Goal: Communication & Community: Answer question/provide support

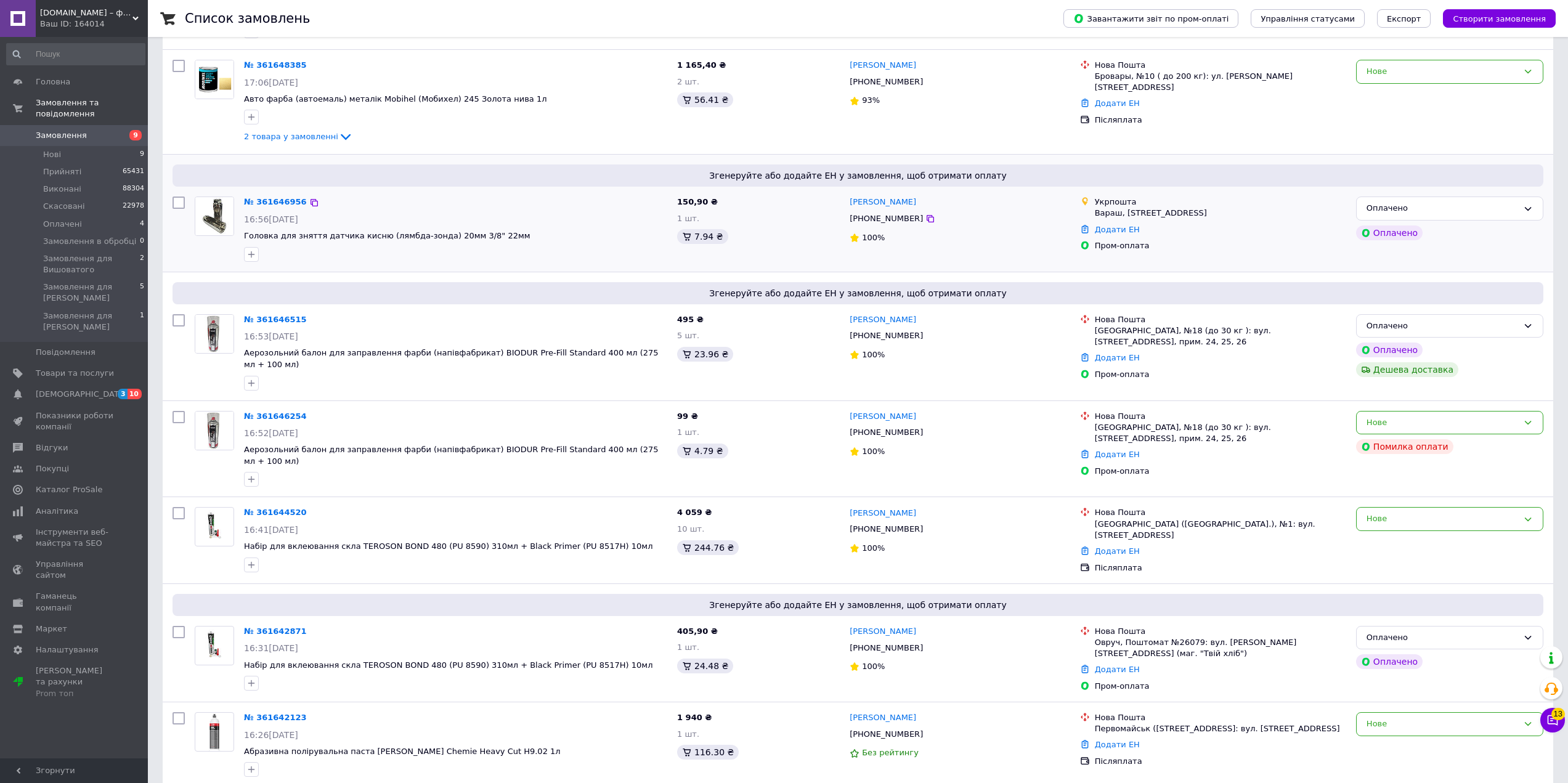
scroll to position [493, 0]
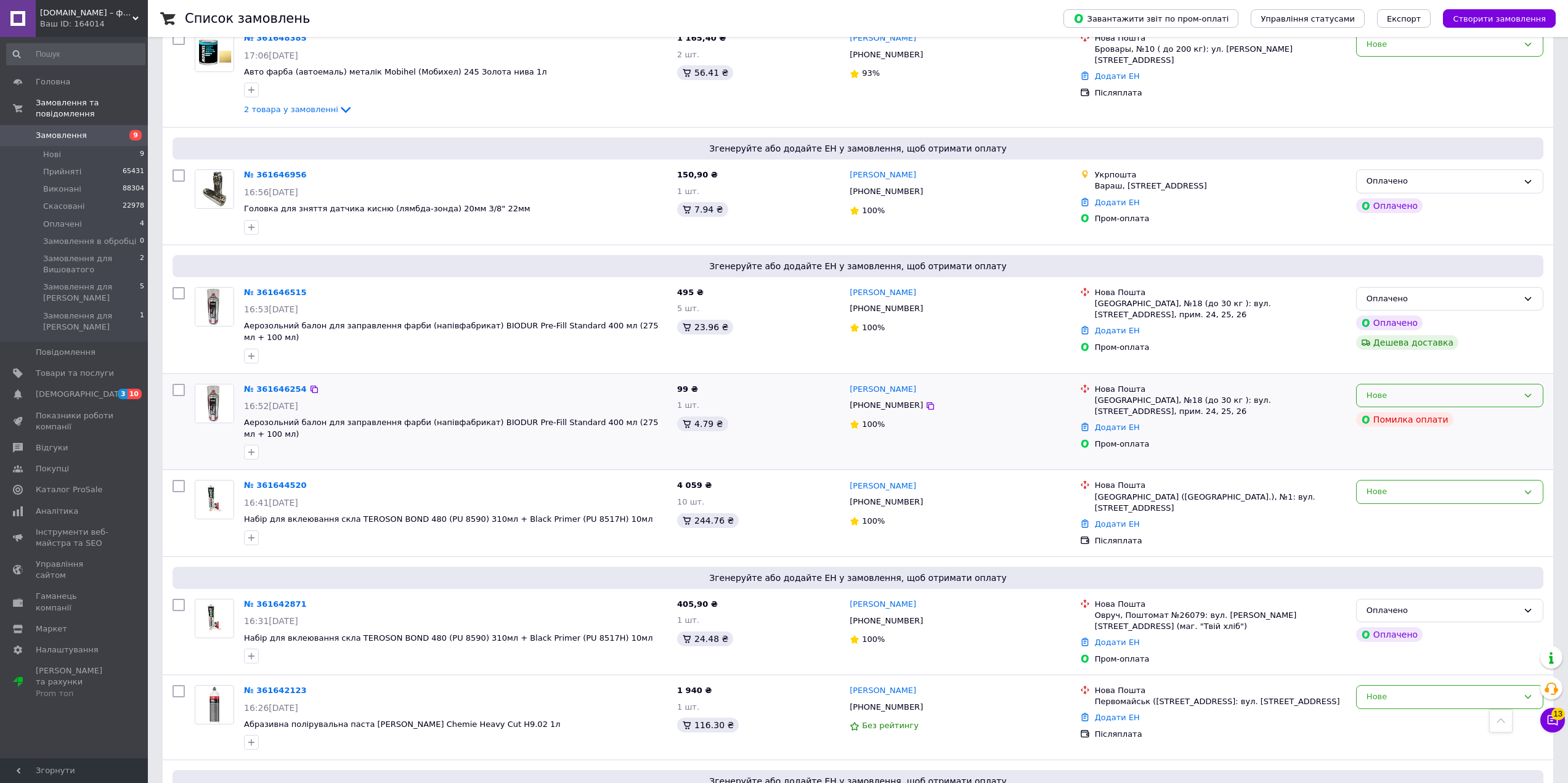
drag, startPoint x: 1505, startPoint y: 376, endPoint x: 1503, endPoint y: 391, distance: 15.1
click at [1504, 384] on div "Нове" at bounding box center [1450, 396] width 187 height 24
click at [1410, 457] on li "Скасовано" at bounding box center [1449, 465] width 186 height 23
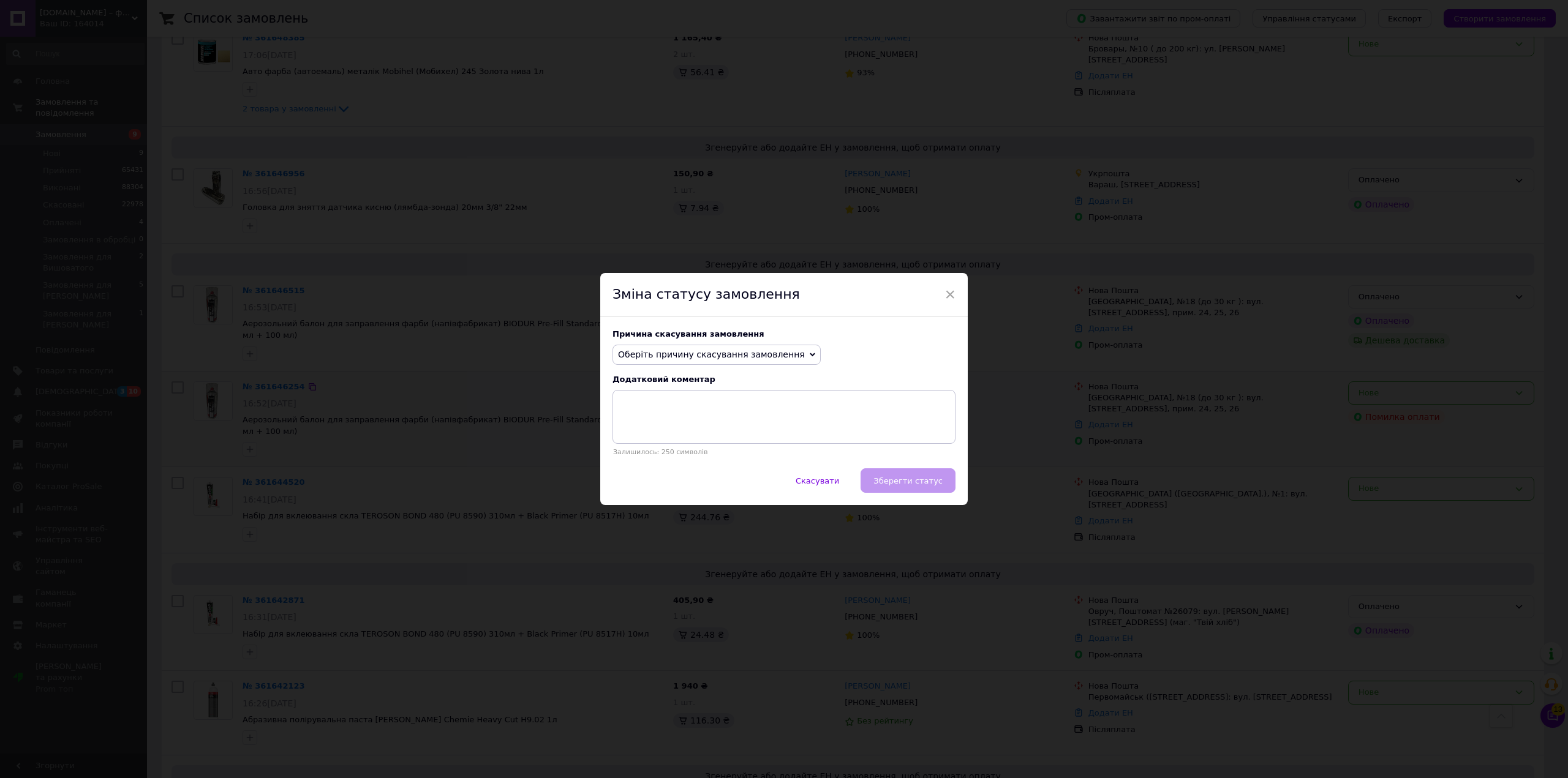
click at [639, 354] on span "Оберіть причину скасування замовлення" at bounding box center [717, 355] width 208 height 21
click at [659, 446] on li "Замовлення-дублікат" at bounding box center [716, 447] width 207 height 17
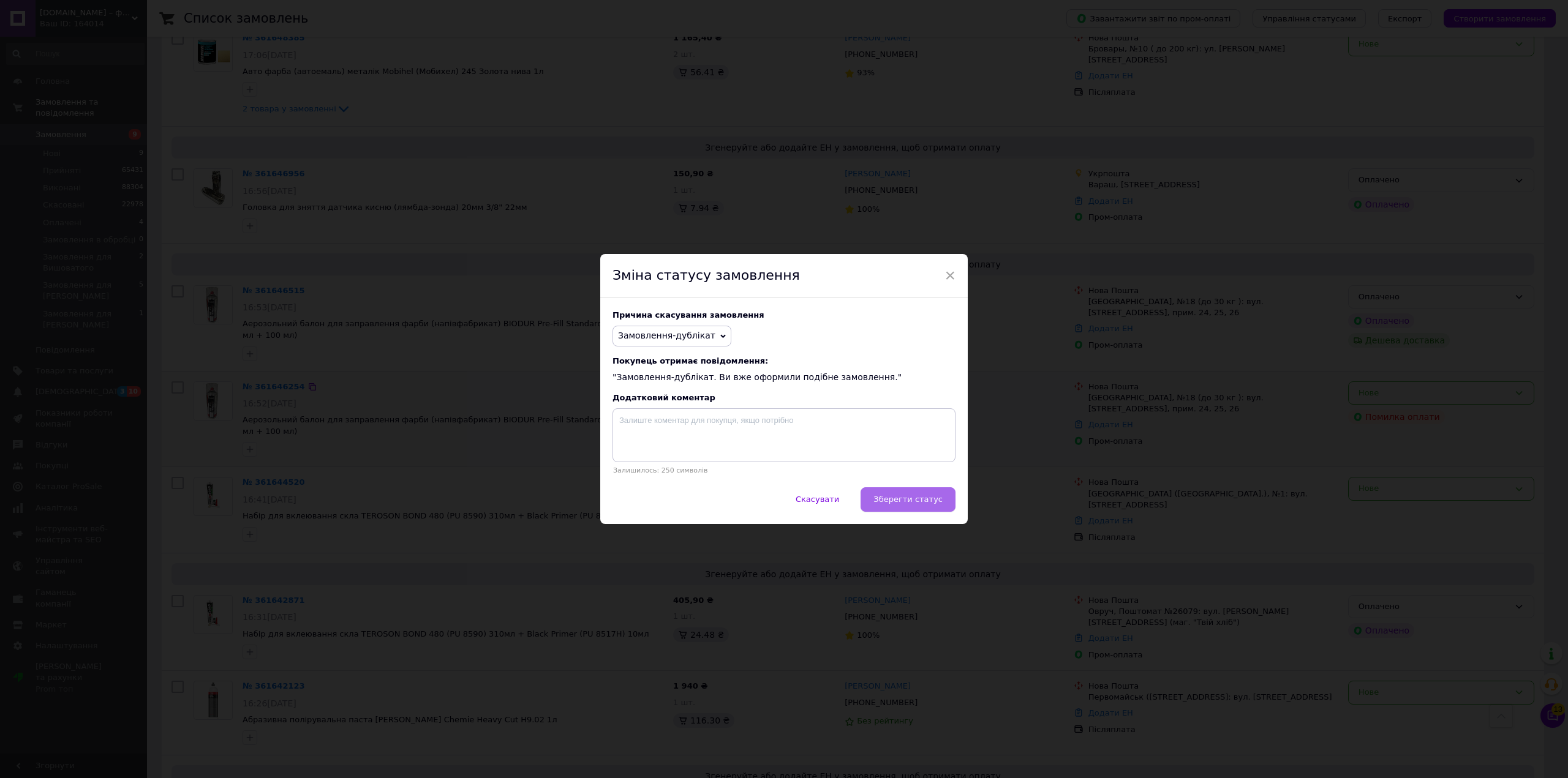
click at [924, 504] on span "Зберегти статус" at bounding box center [909, 499] width 69 height 9
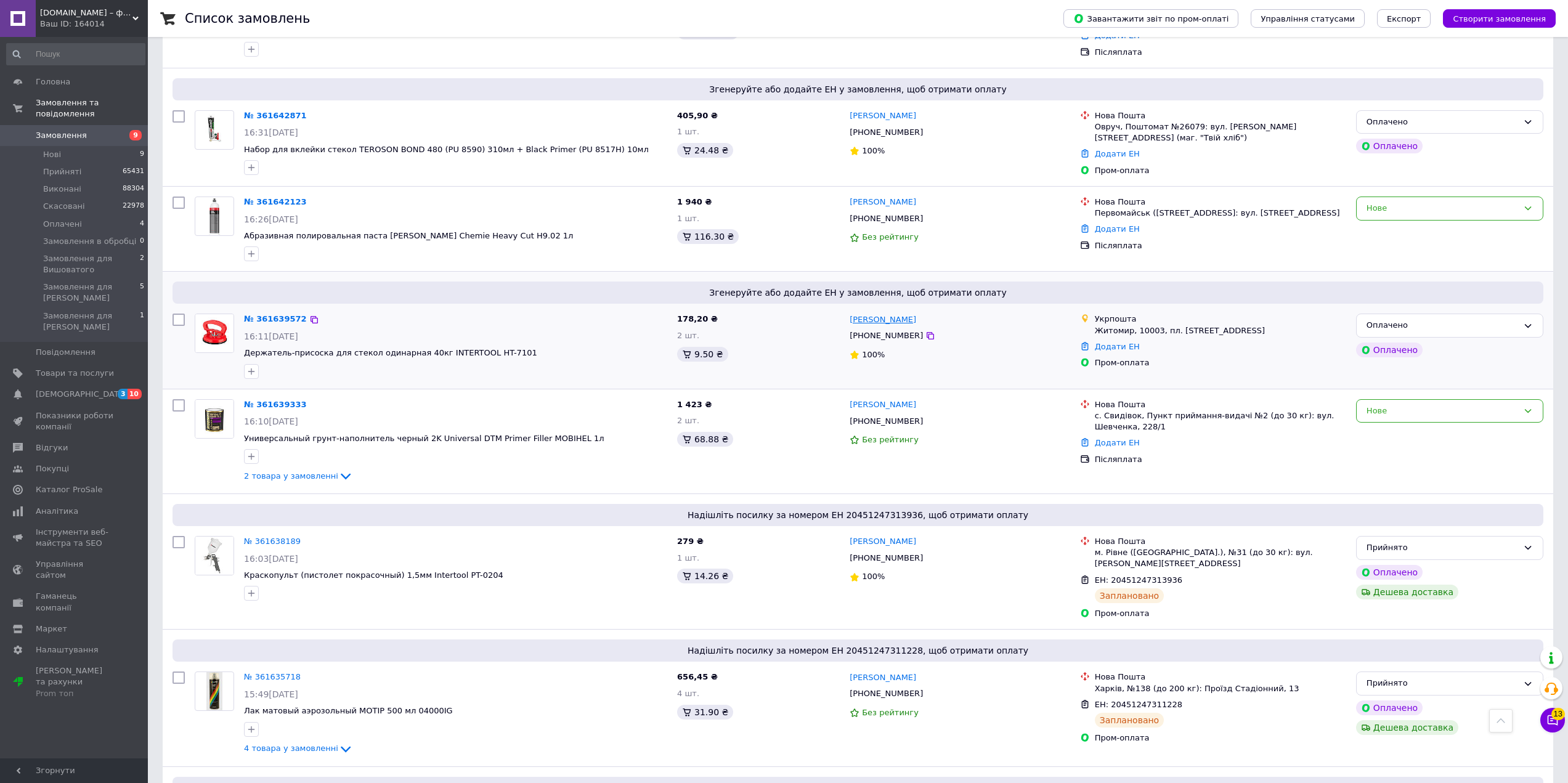
scroll to position [1109, 0]
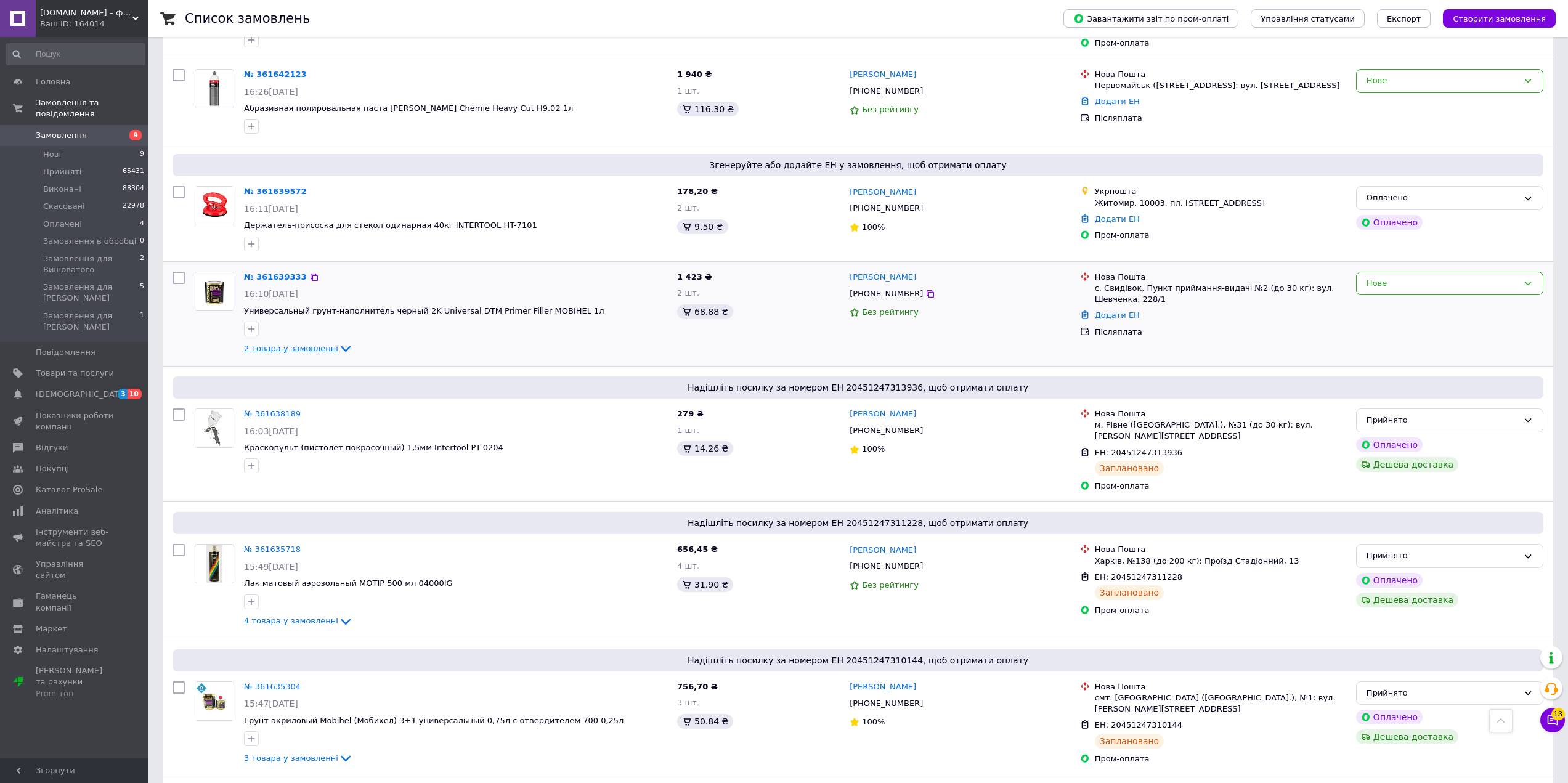
click at [291, 344] on span "2 товара у замовленні" at bounding box center [291, 348] width 94 height 9
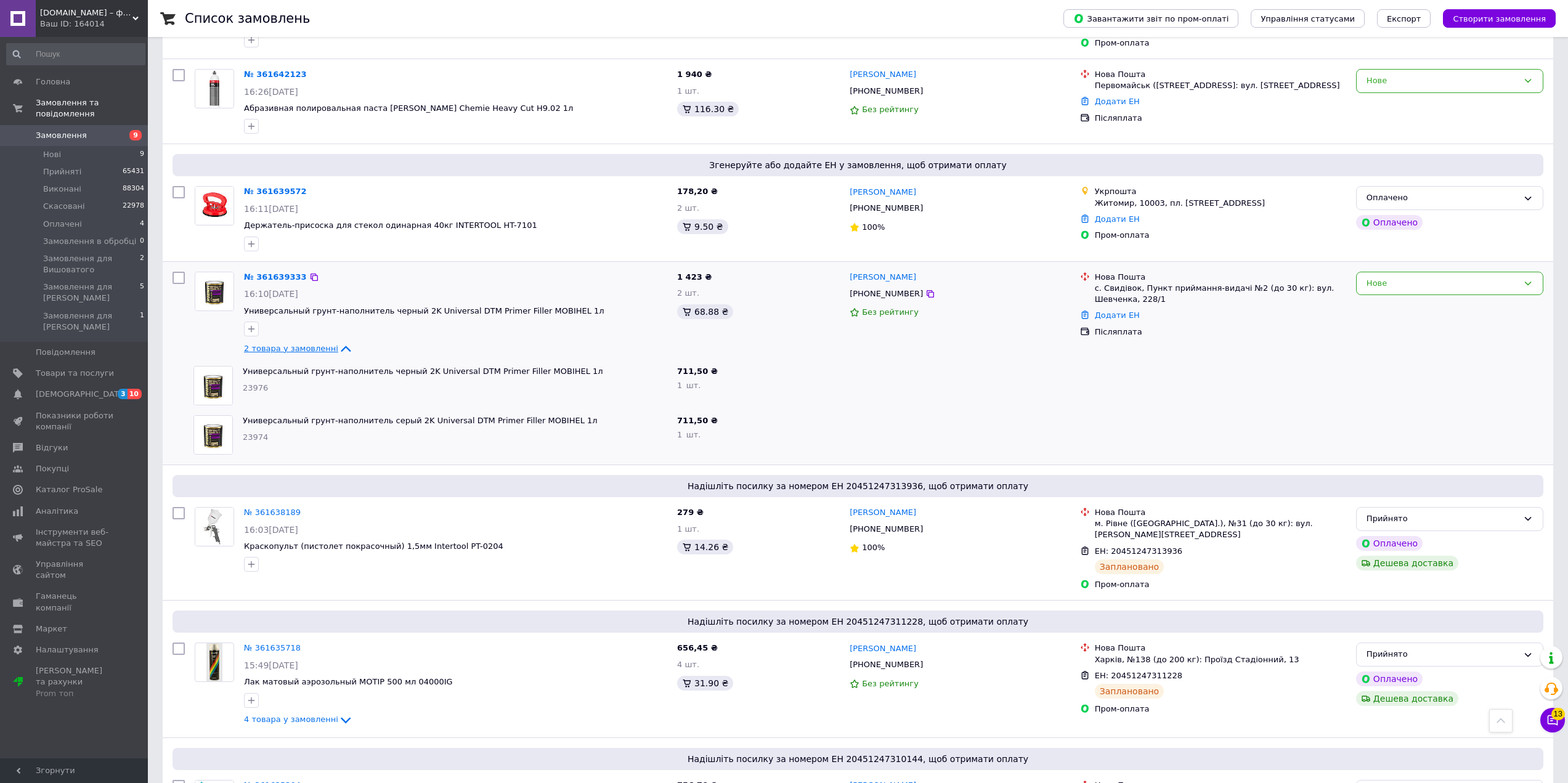
click at [291, 344] on span "2 товара у замовленні" at bounding box center [291, 348] width 94 height 9
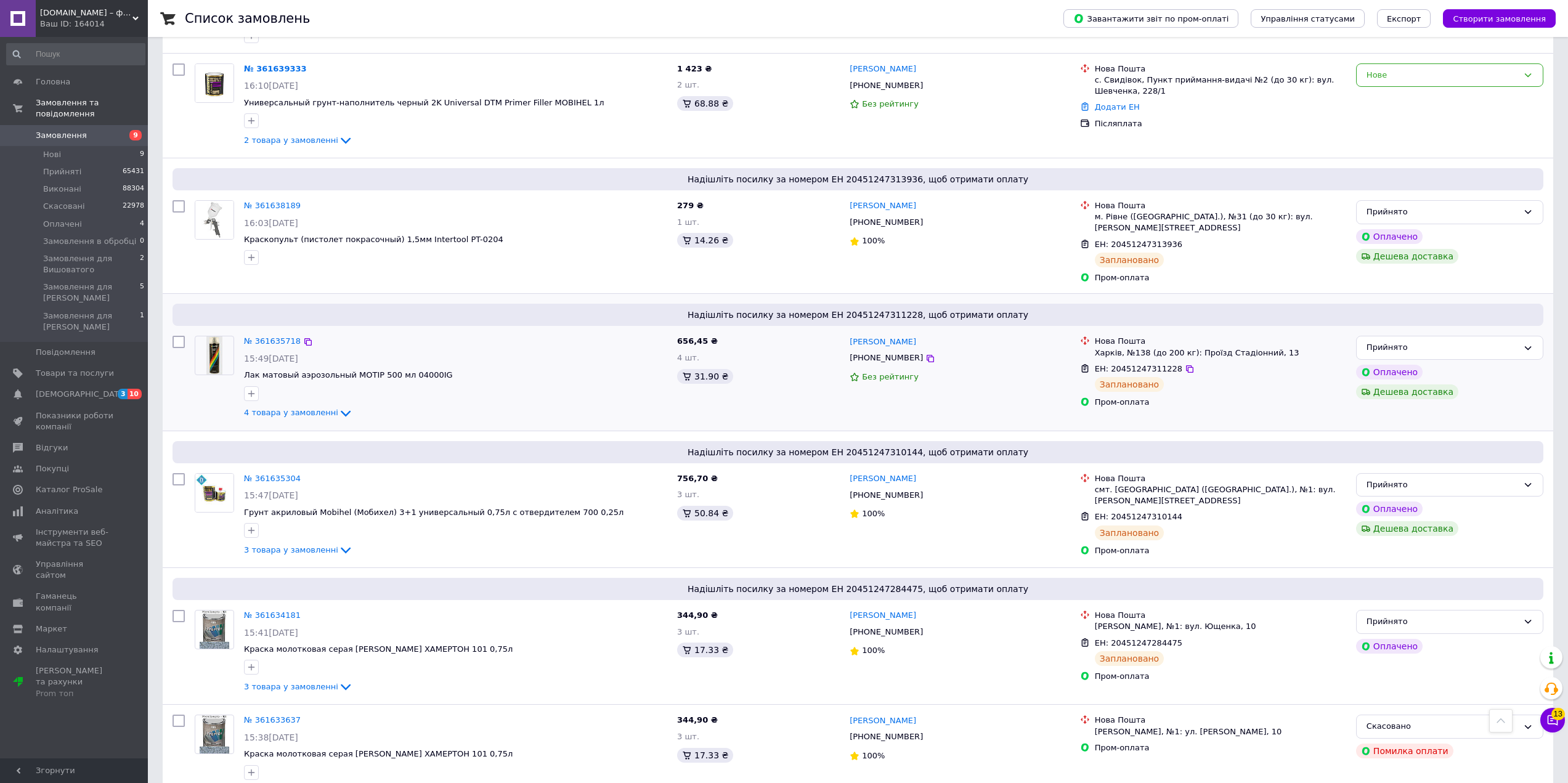
scroll to position [1356, 0]
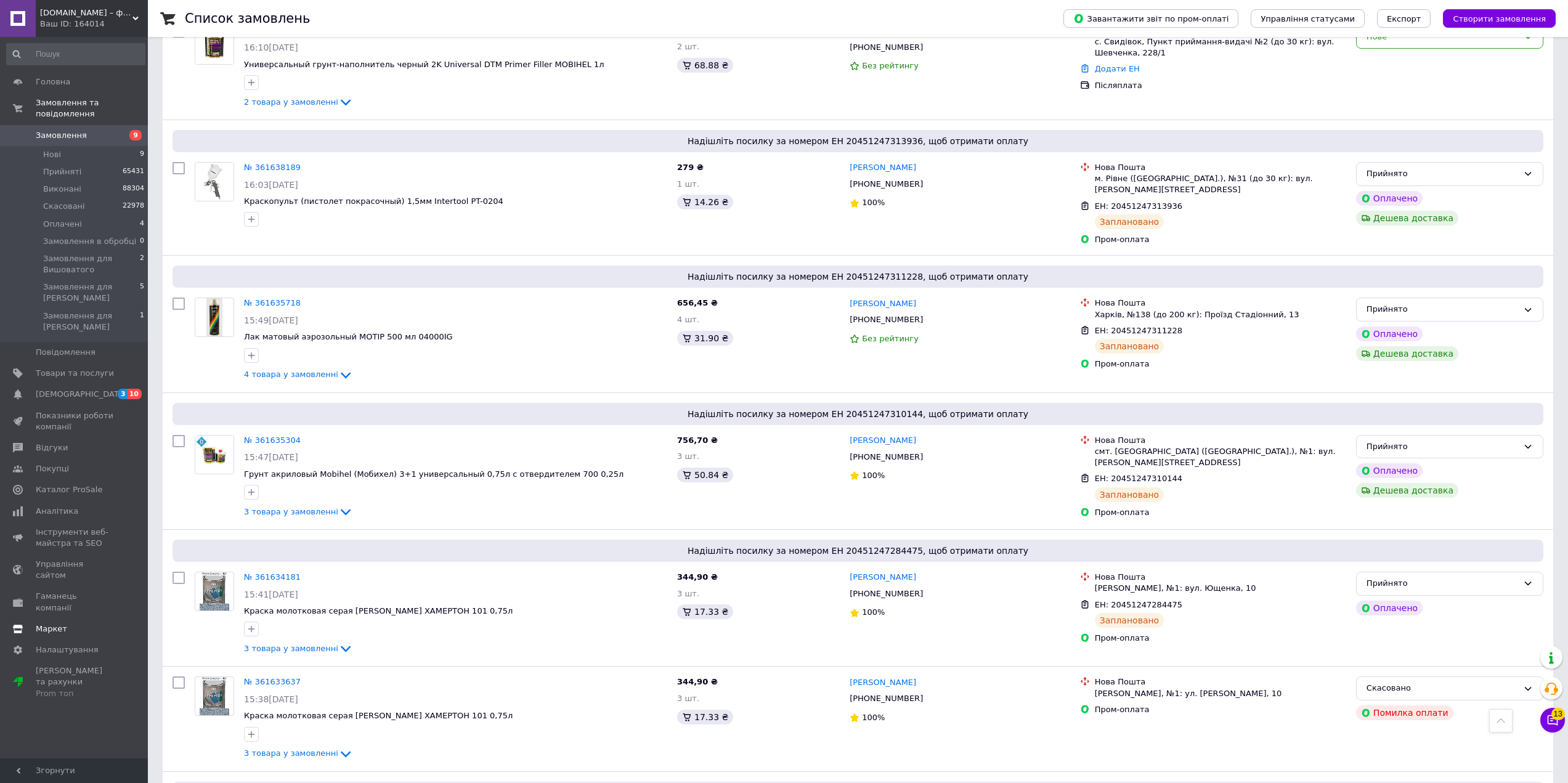
click at [64, 384] on link "[DEMOGRAPHIC_DATA] 3 10" at bounding box center [76, 394] width 152 height 21
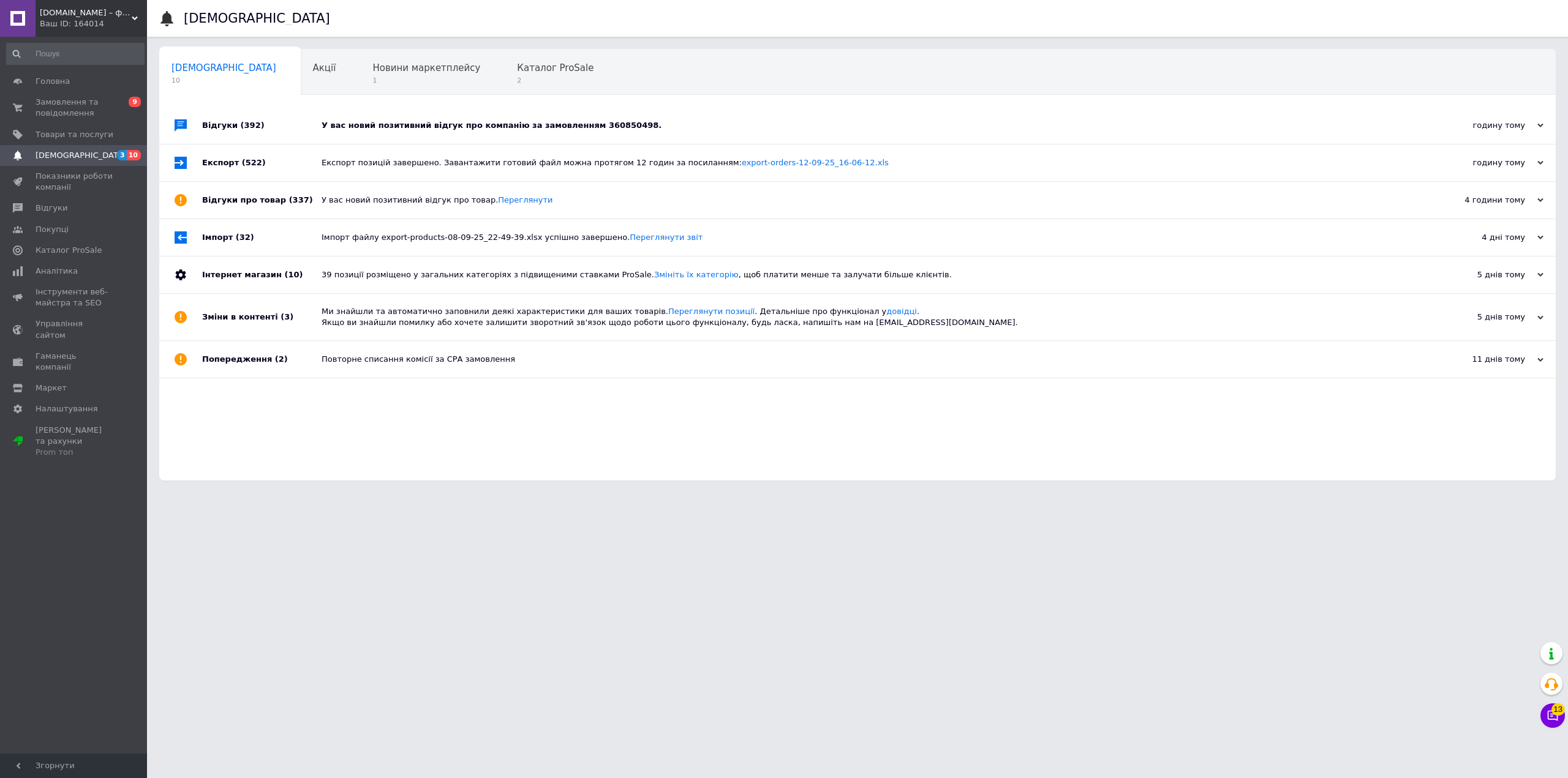
click at [674, 119] on div "У вас новий позитивний відгук про компанію за замовленням 360850498." at bounding box center [871, 126] width 1099 height 37
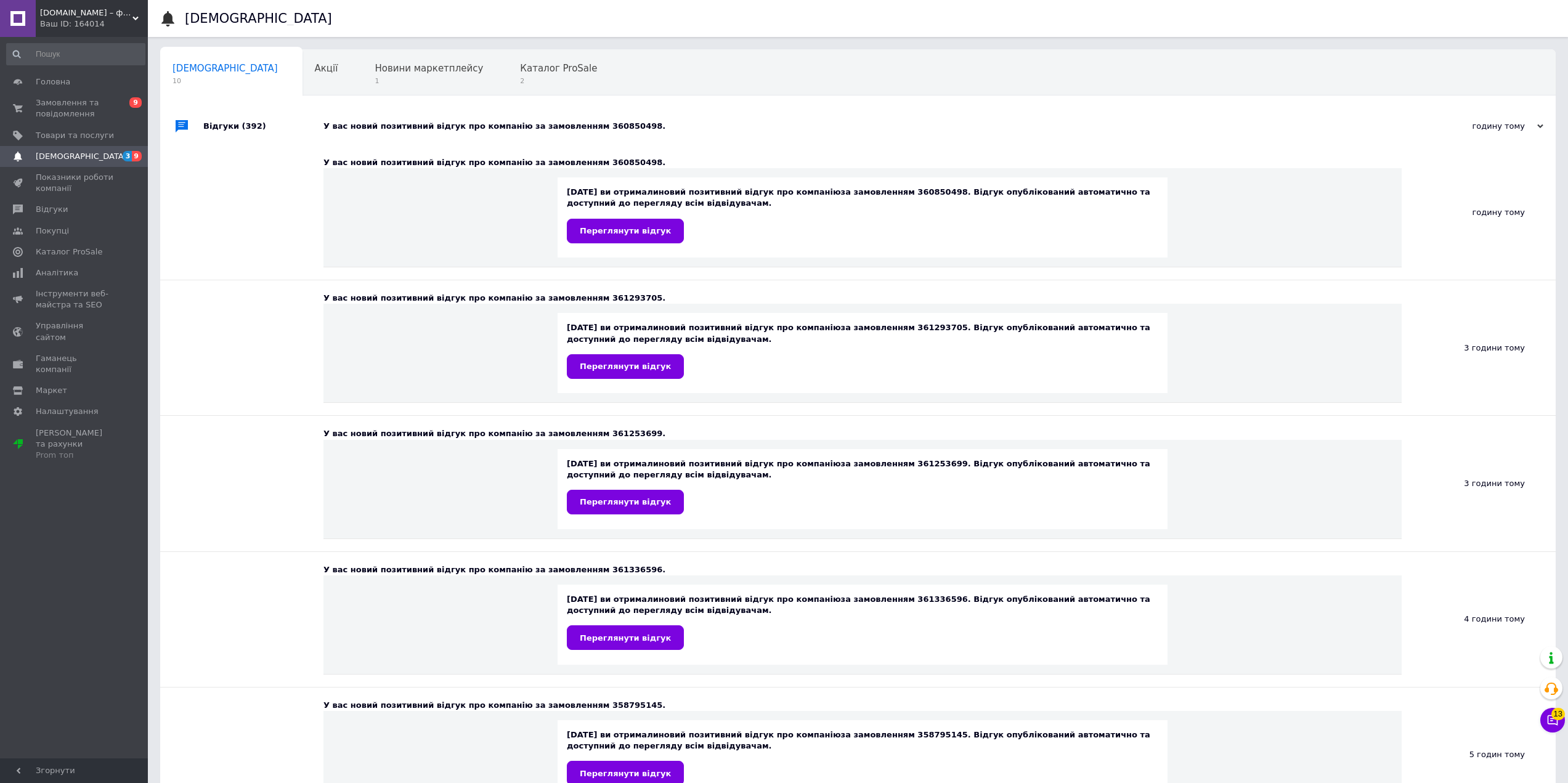
drag, startPoint x: 675, startPoint y: 120, endPoint x: 607, endPoint y: 101, distance: 70.6
click at [675, 120] on div "У вас новий позитивний відгук про компанію за замовленням 360850498." at bounding box center [871, 126] width 1097 height 37
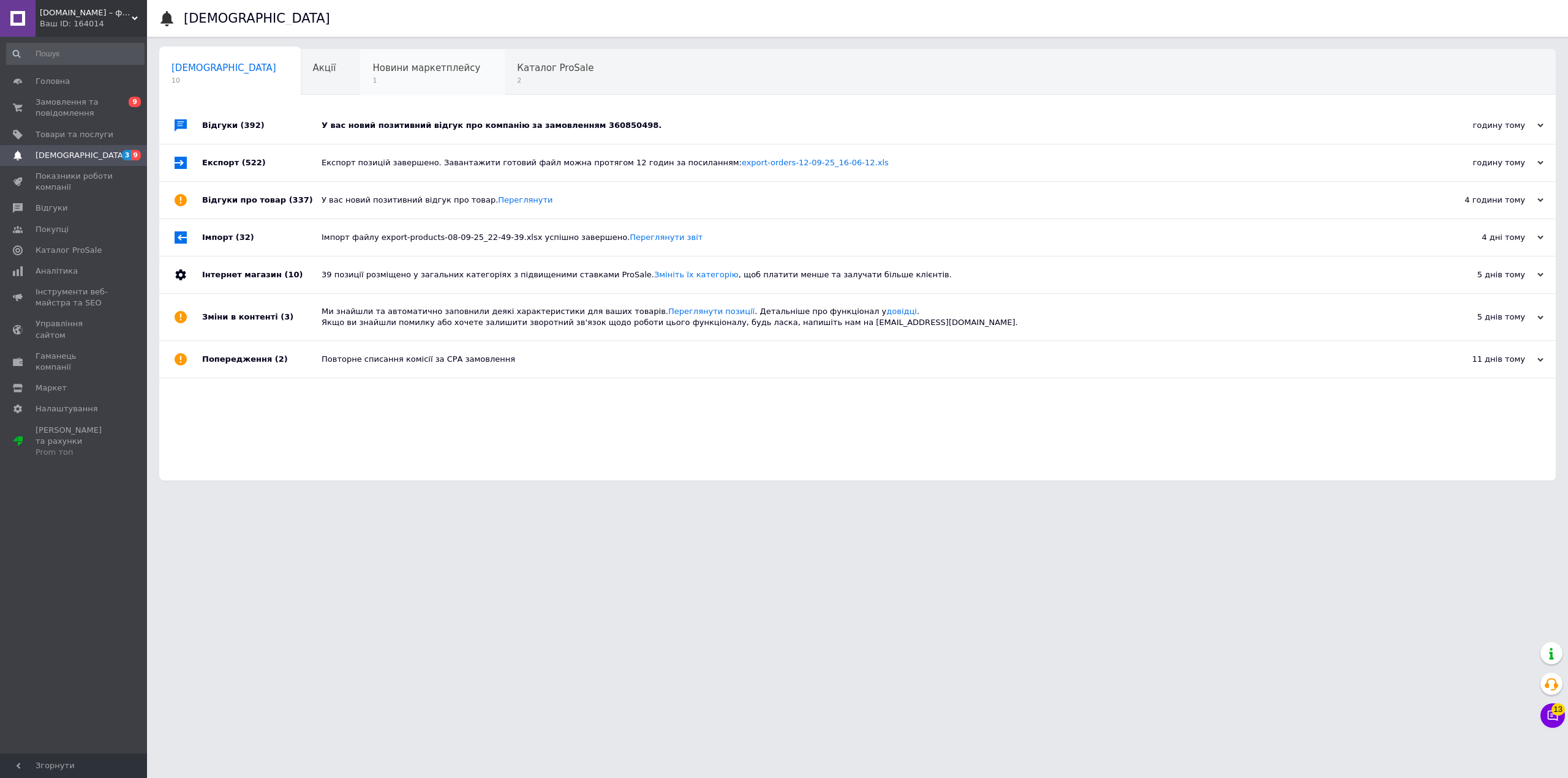
click at [373, 67] on span "Новини маркетплейсу" at bounding box center [427, 68] width 108 height 11
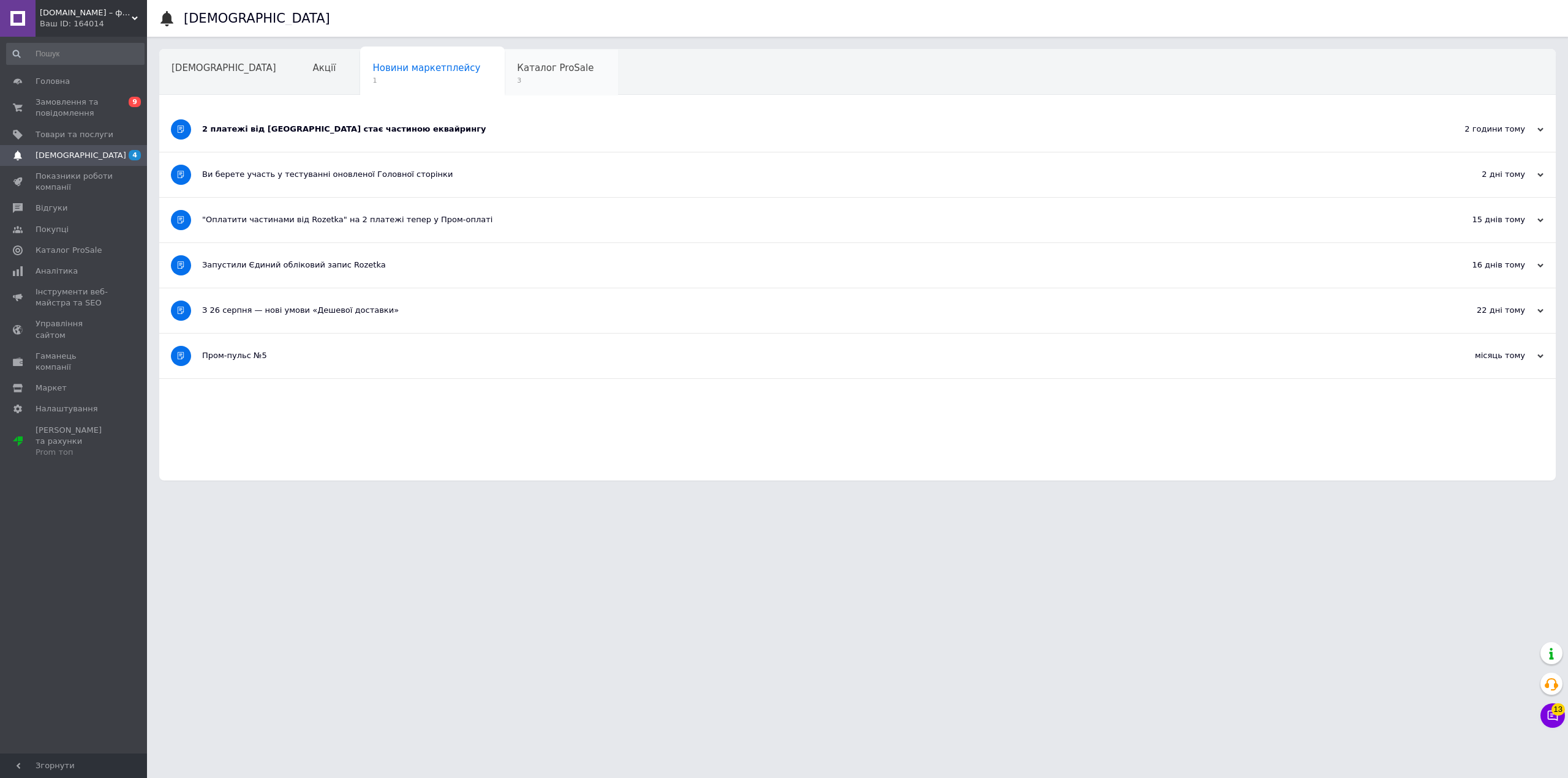
click at [505, 74] on div "Каталог ProSale 3" at bounding box center [561, 72] width 113 height 47
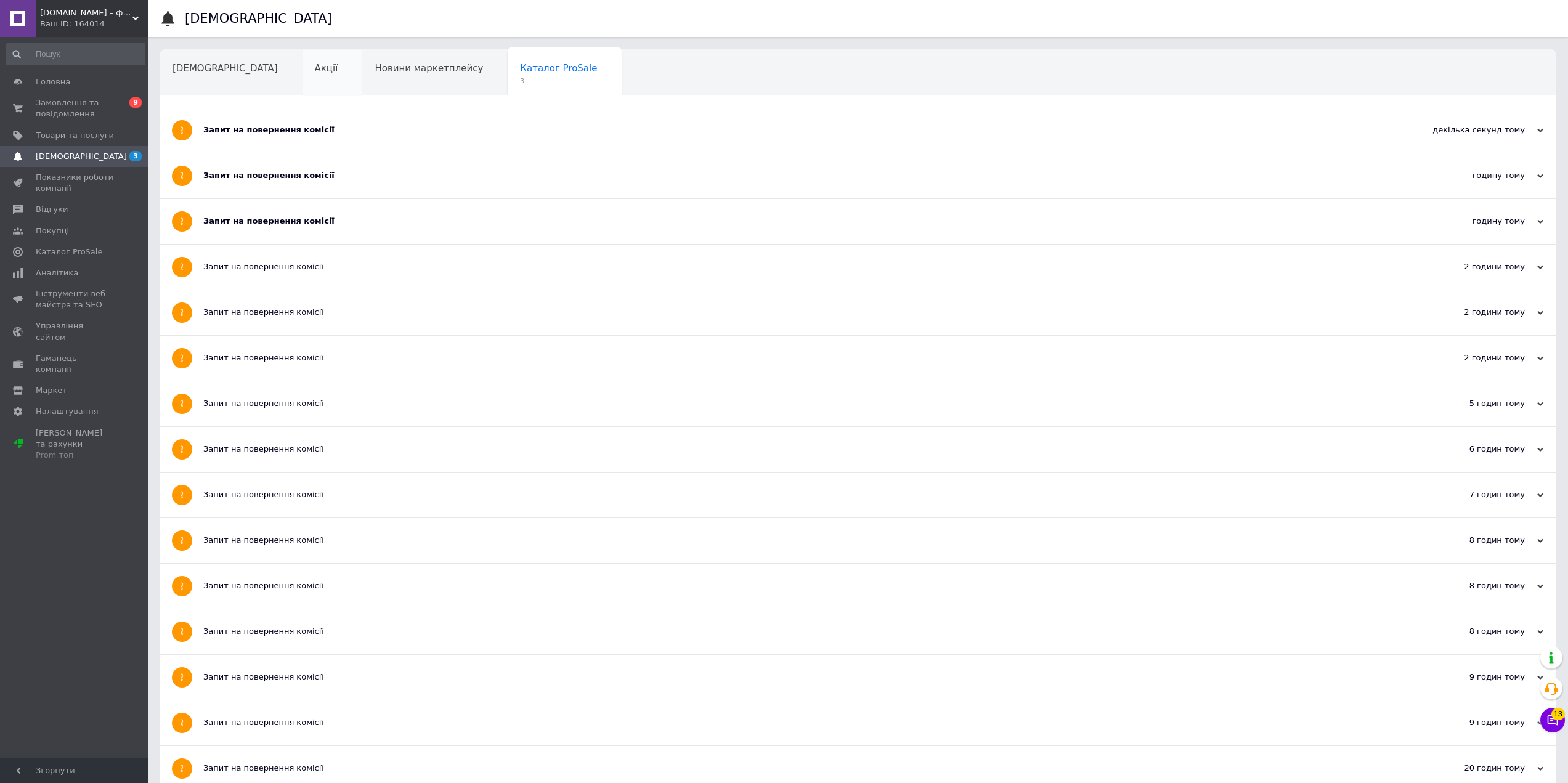
click at [303, 86] on div "Акції" at bounding box center [332, 73] width 60 height 47
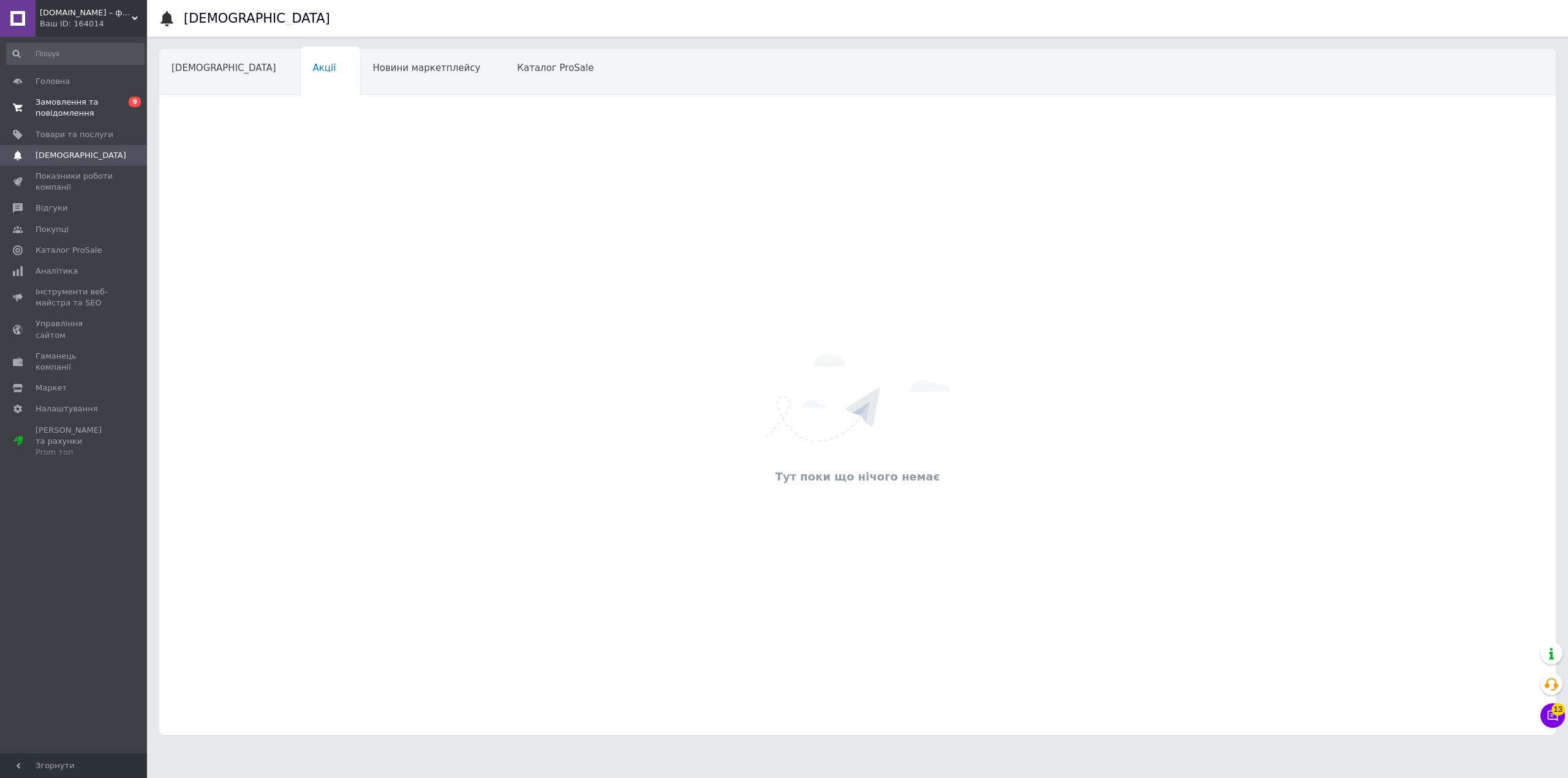
click at [64, 111] on span "Замовлення та повідомлення" at bounding box center [74, 108] width 78 height 22
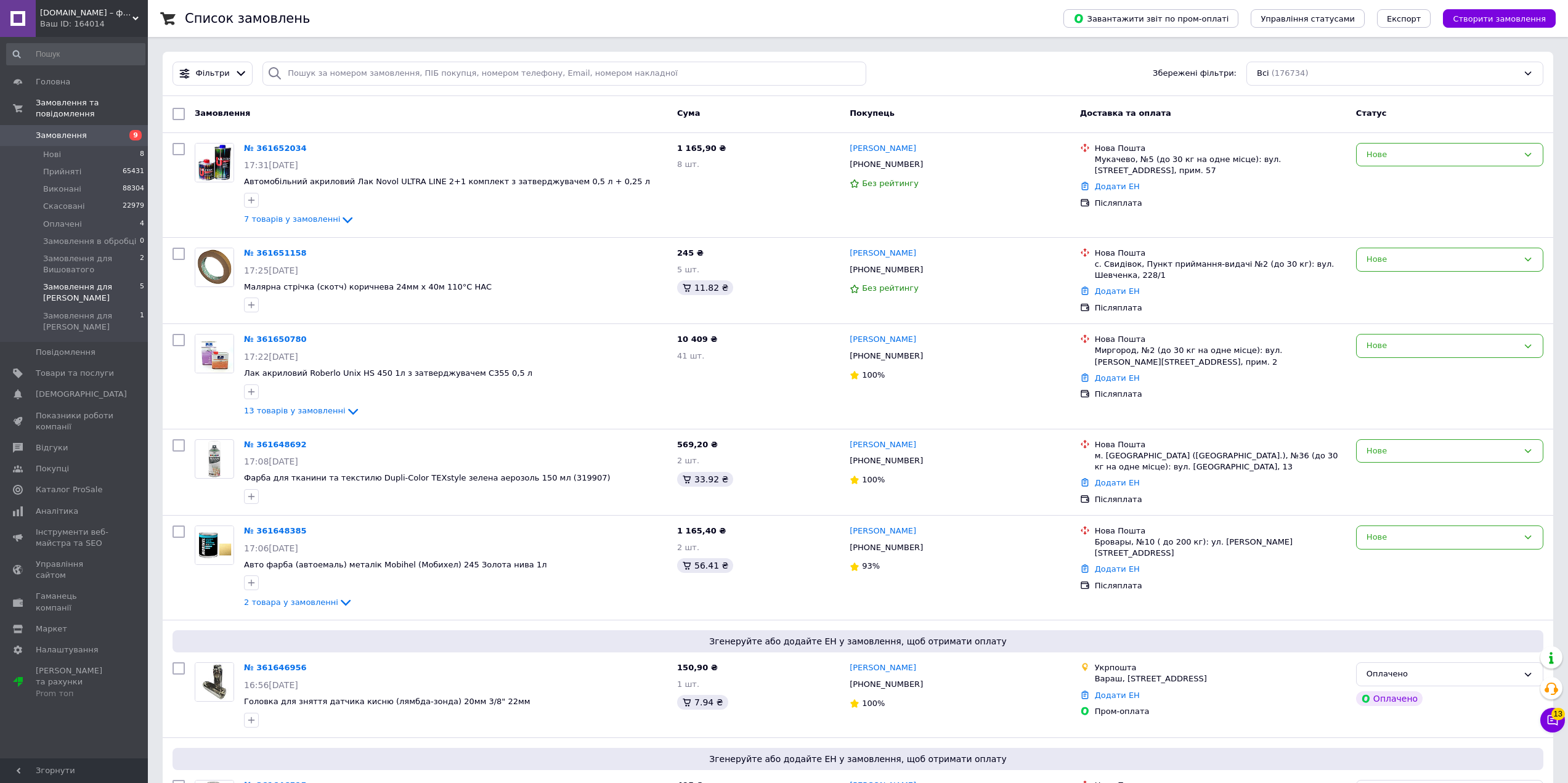
click at [70, 282] on span "Замовлення для [PERSON_NAME]" at bounding box center [91, 293] width 97 height 22
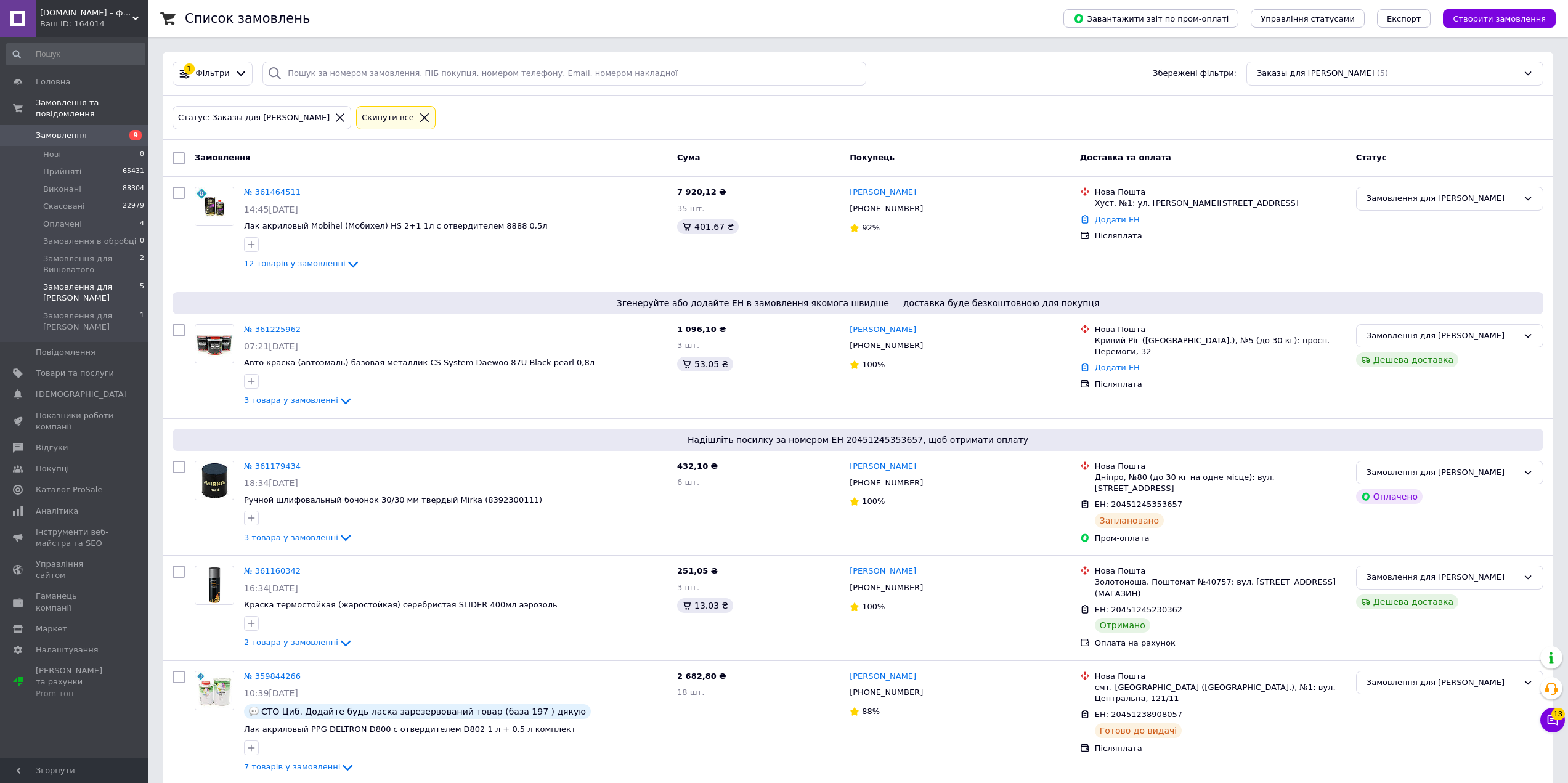
click at [366, 124] on div "Cкинути все" at bounding box center [396, 118] width 80 height 24
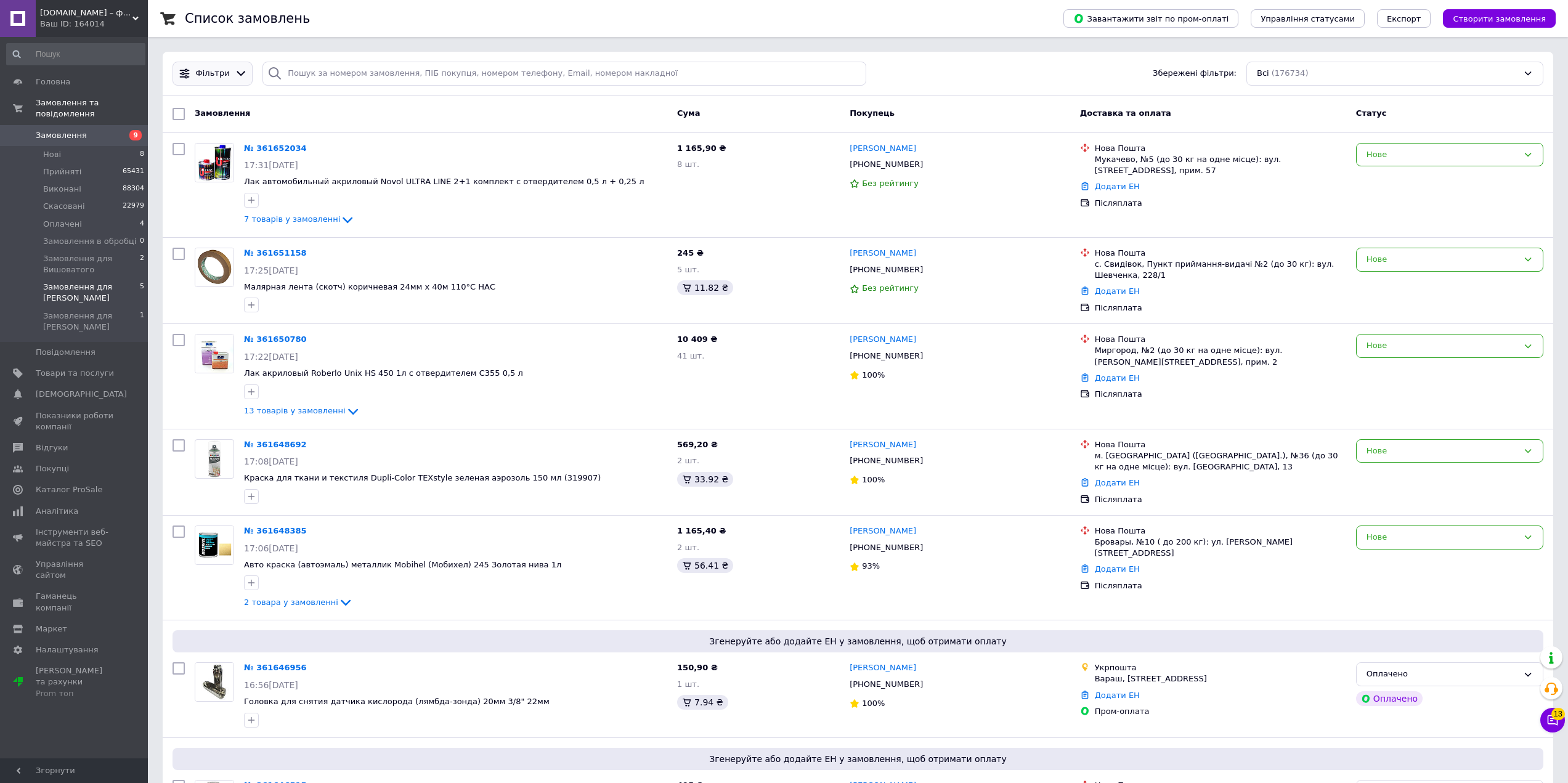
click at [235, 71] on icon at bounding box center [241, 73] width 13 height 13
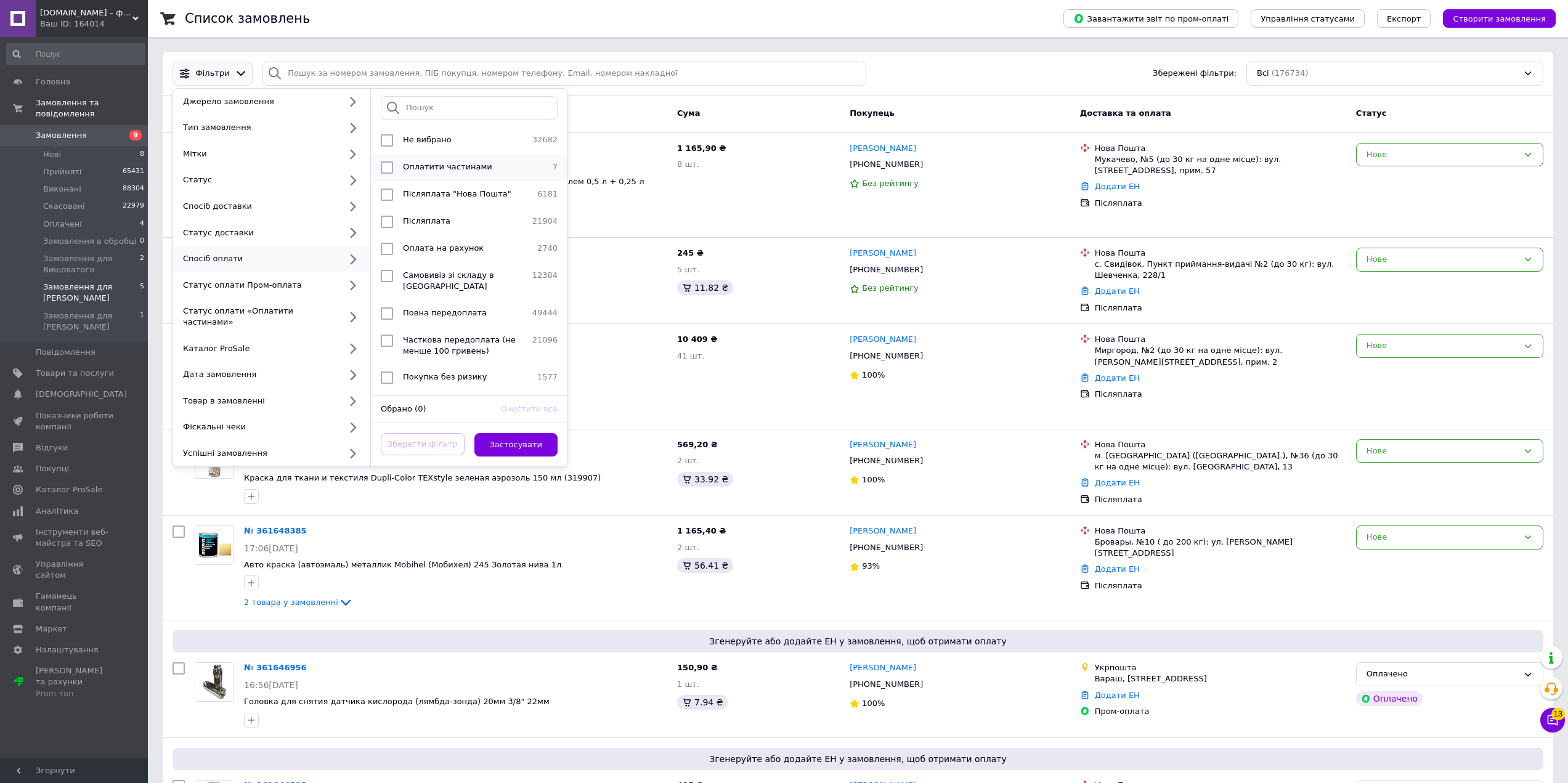
click at [387, 173] on input "checkbox" at bounding box center [387, 167] width 13 height 13
checkbox input "true"
click at [514, 433] on button "Застосувати" at bounding box center [516, 445] width 84 height 24
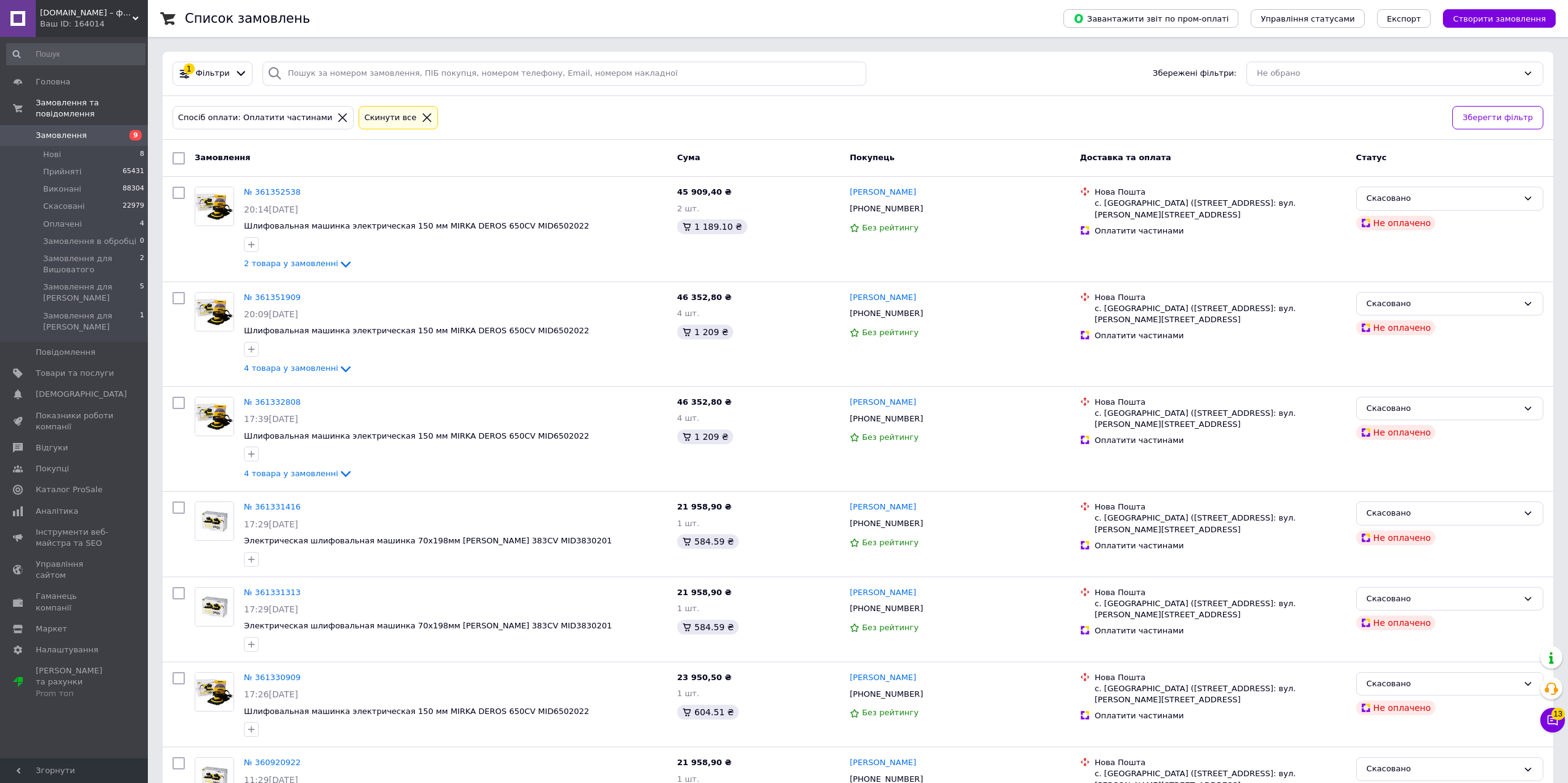
click at [379, 120] on div "Cкинути все" at bounding box center [390, 117] width 57 height 13
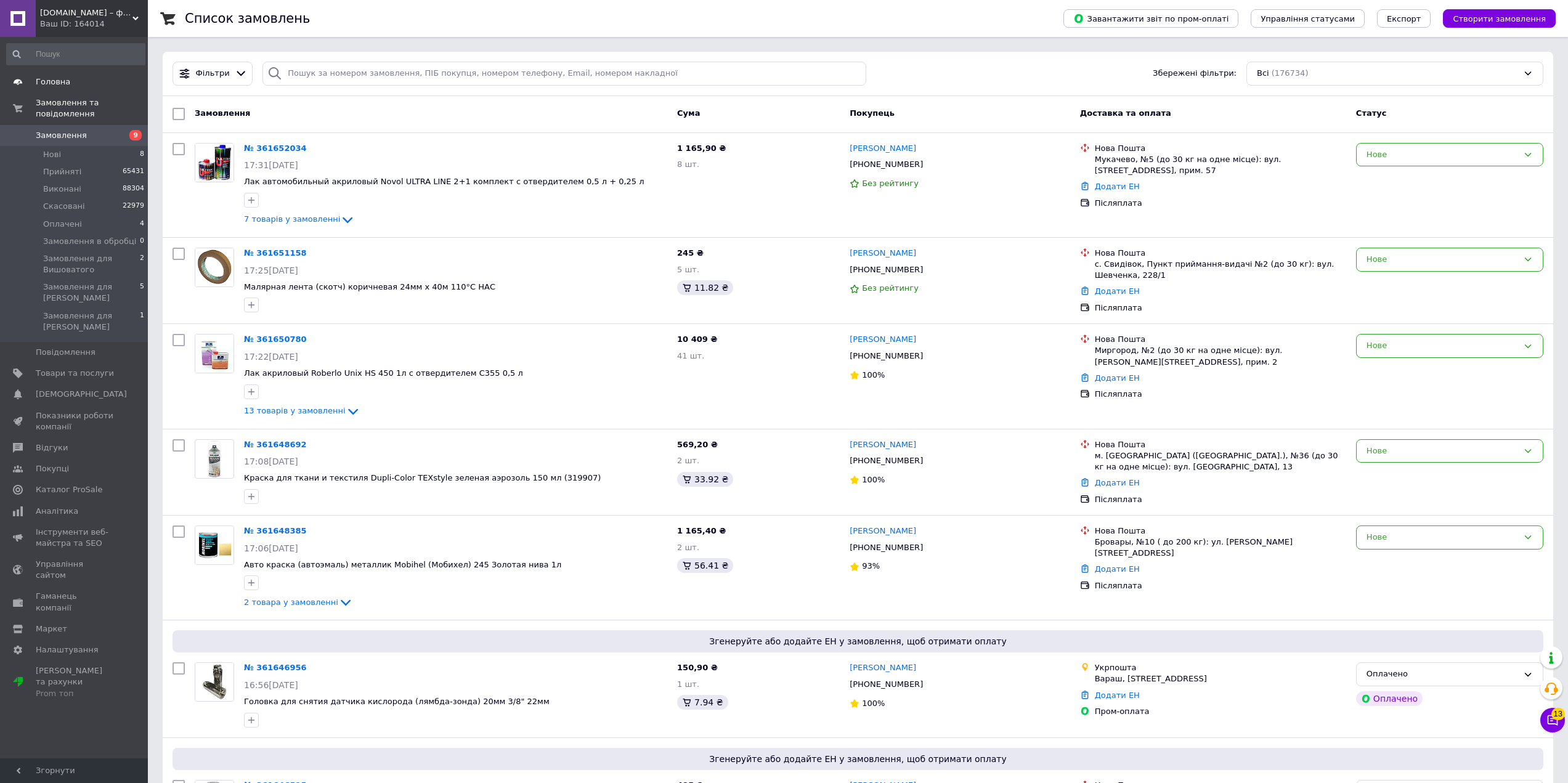
click at [59, 86] on span "Головна" at bounding box center [53, 82] width 34 height 11
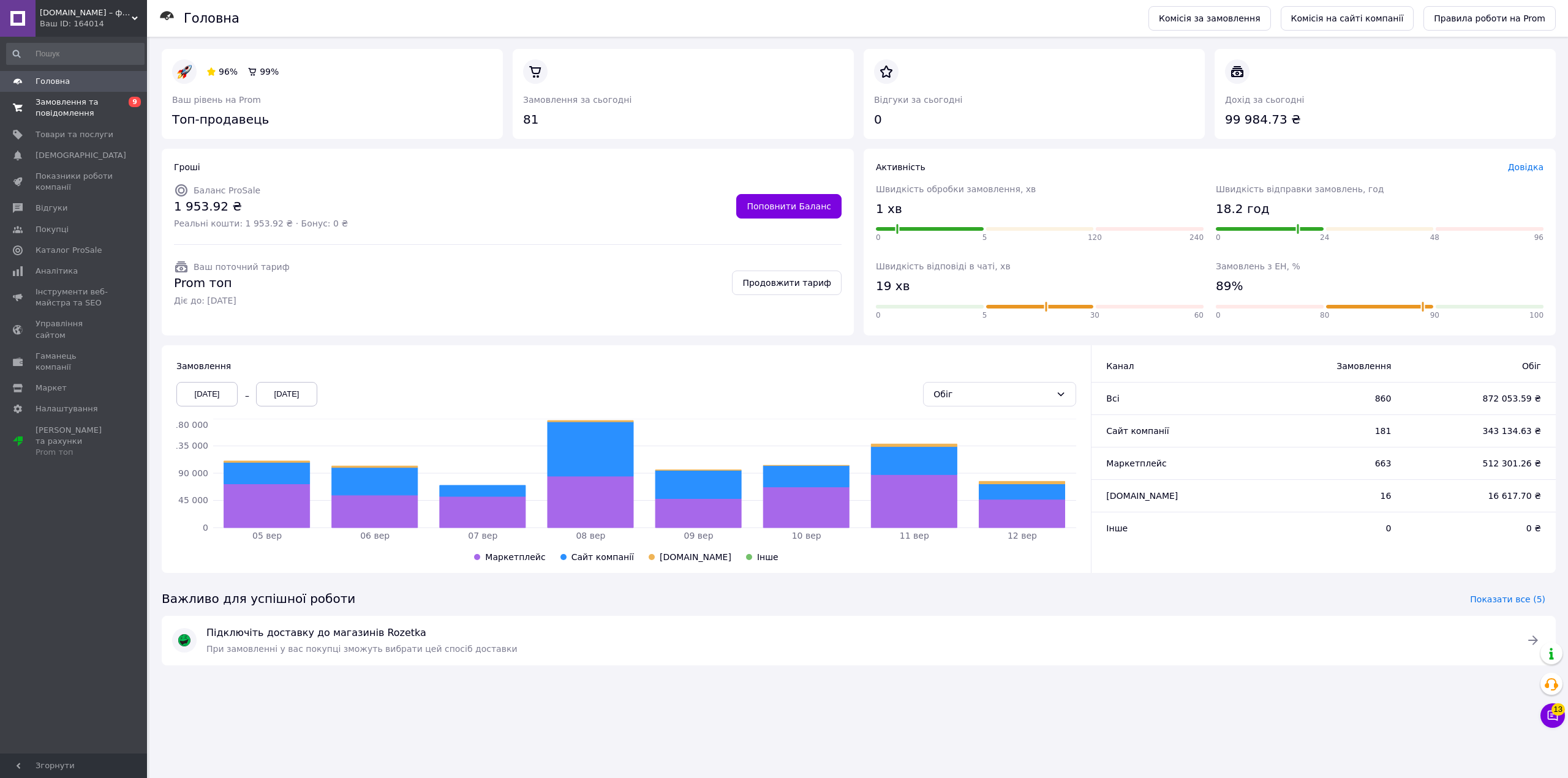
click at [65, 114] on span "Замовлення та повідомлення" at bounding box center [74, 108] width 78 height 22
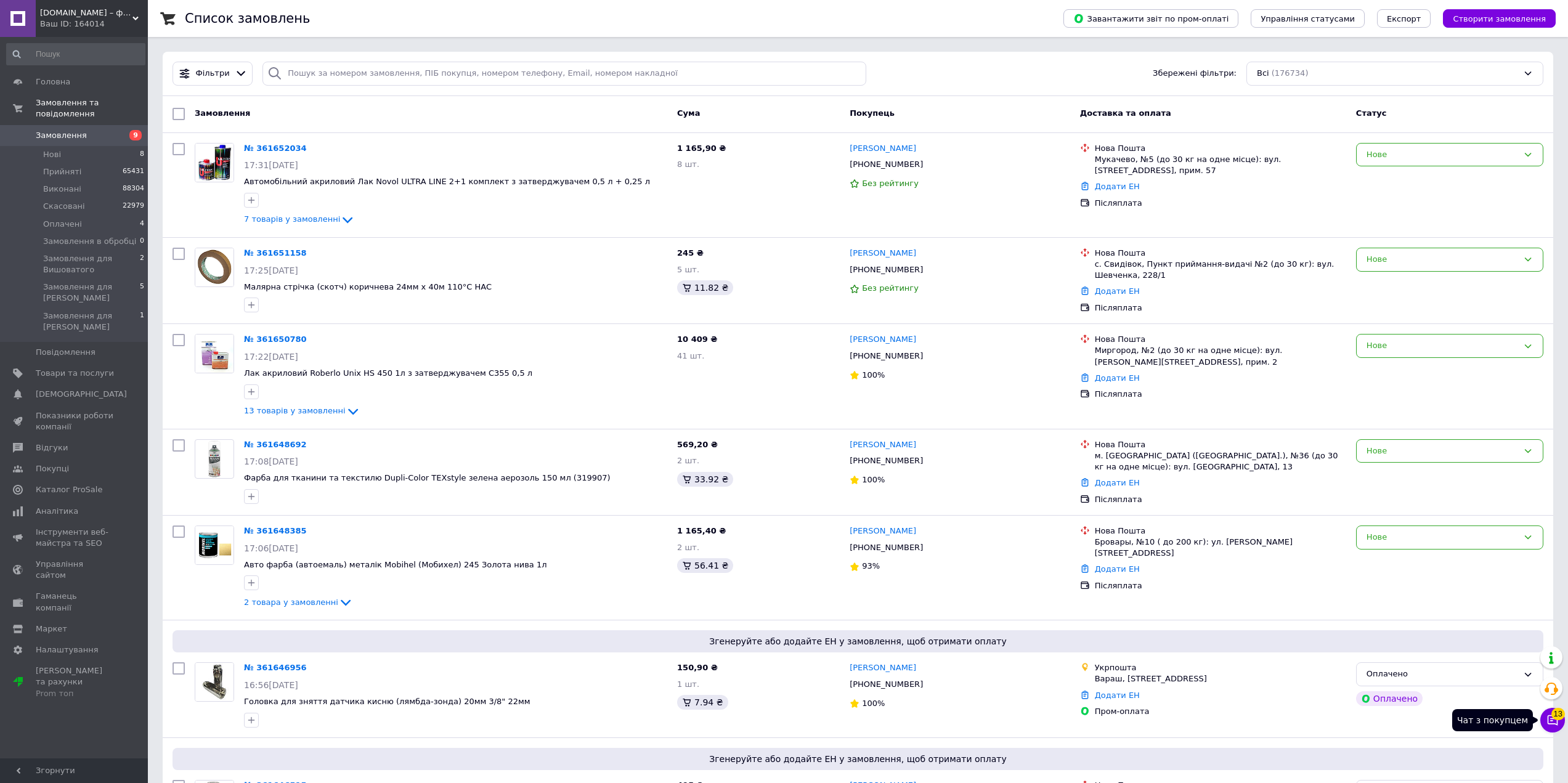
click at [1552, 723] on icon at bounding box center [1552, 720] width 13 height 13
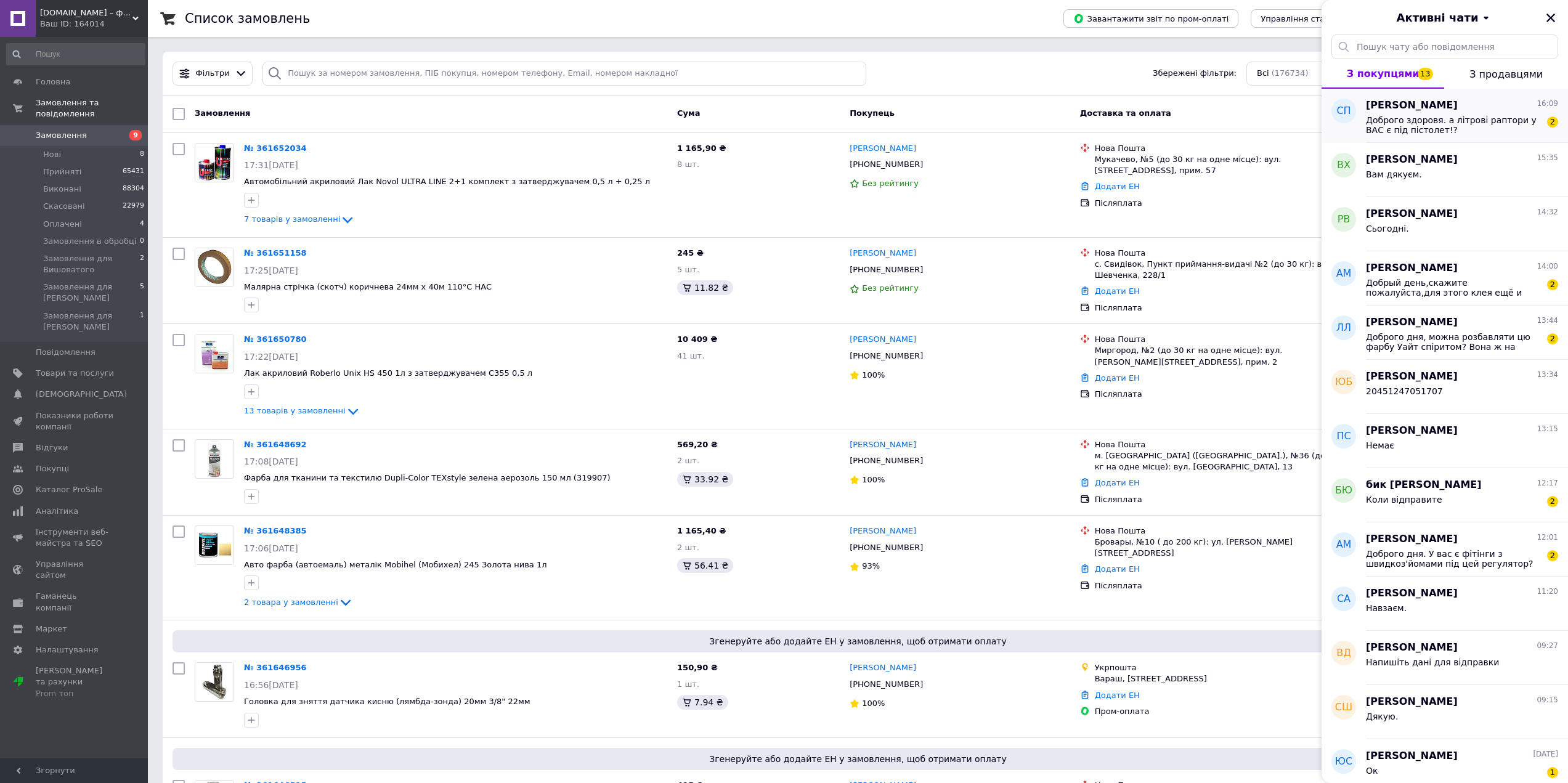
click at [1442, 122] on span "Доброго здоровя. а літрові раптори у ВАС є під пістолет!?" at bounding box center [1453, 125] width 175 height 20
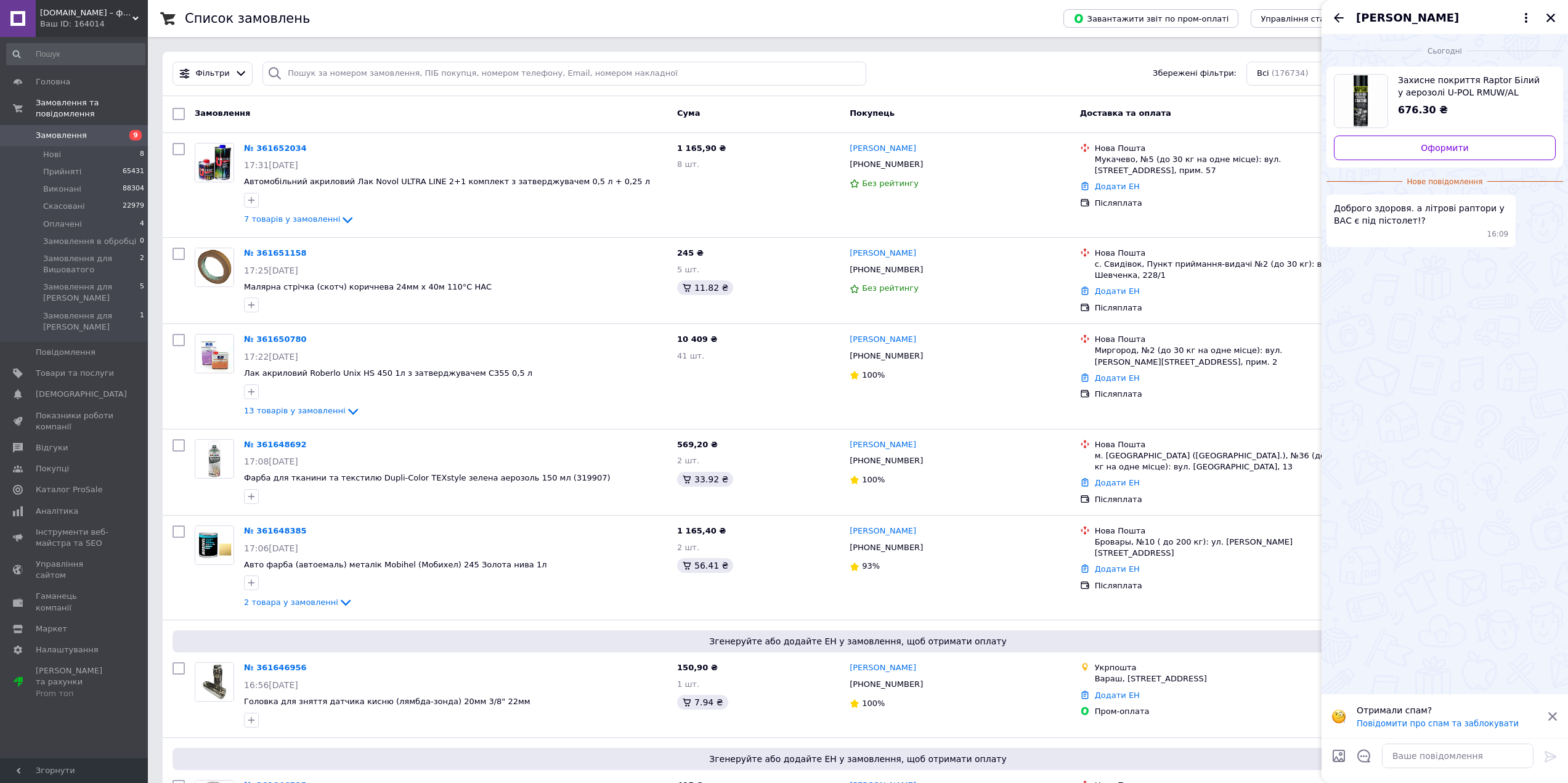
click at [81, 13] on span "[DOMAIN_NAME] – фарби, автоемалі, герметики, лаки, набори інструментів, компрес…" at bounding box center [86, 13] width 92 height 11
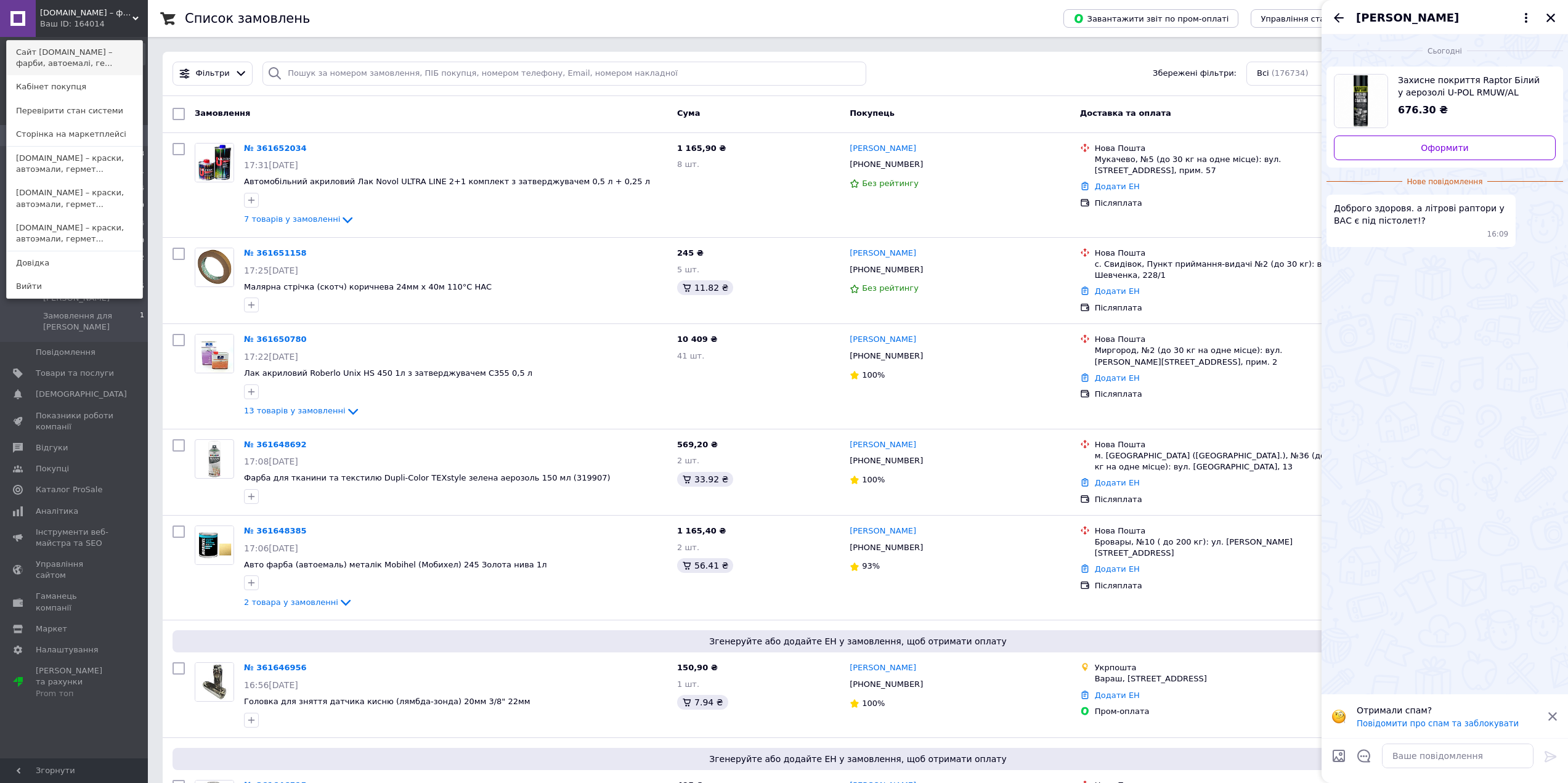
click at [89, 51] on link "Сайт [DOMAIN_NAME] – фарби, автоемалі, ге..." at bounding box center [74, 58] width 135 height 34
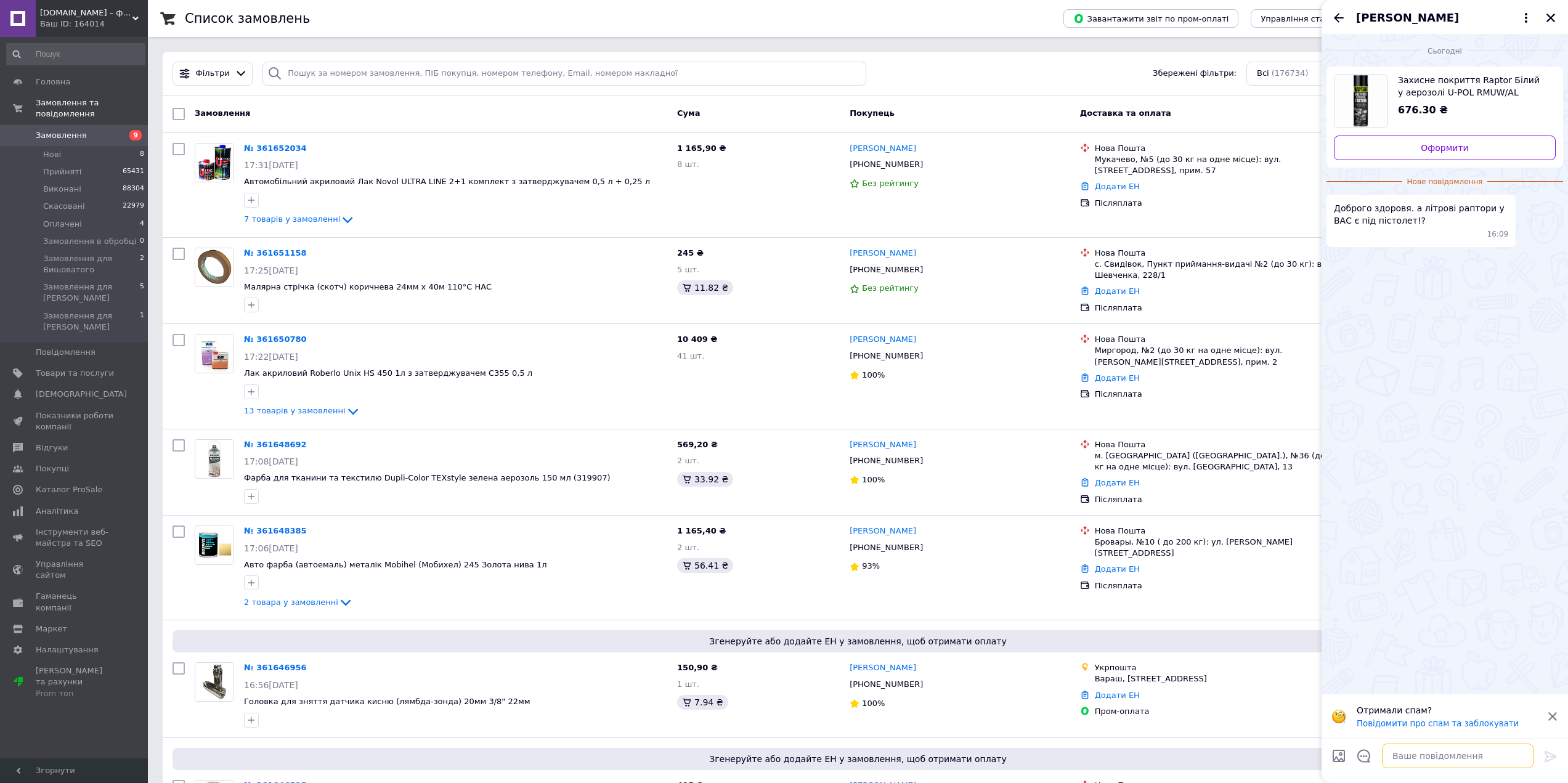
click at [1398, 753] on textarea at bounding box center [1457, 755] width 152 height 25
type textarea "доброго"
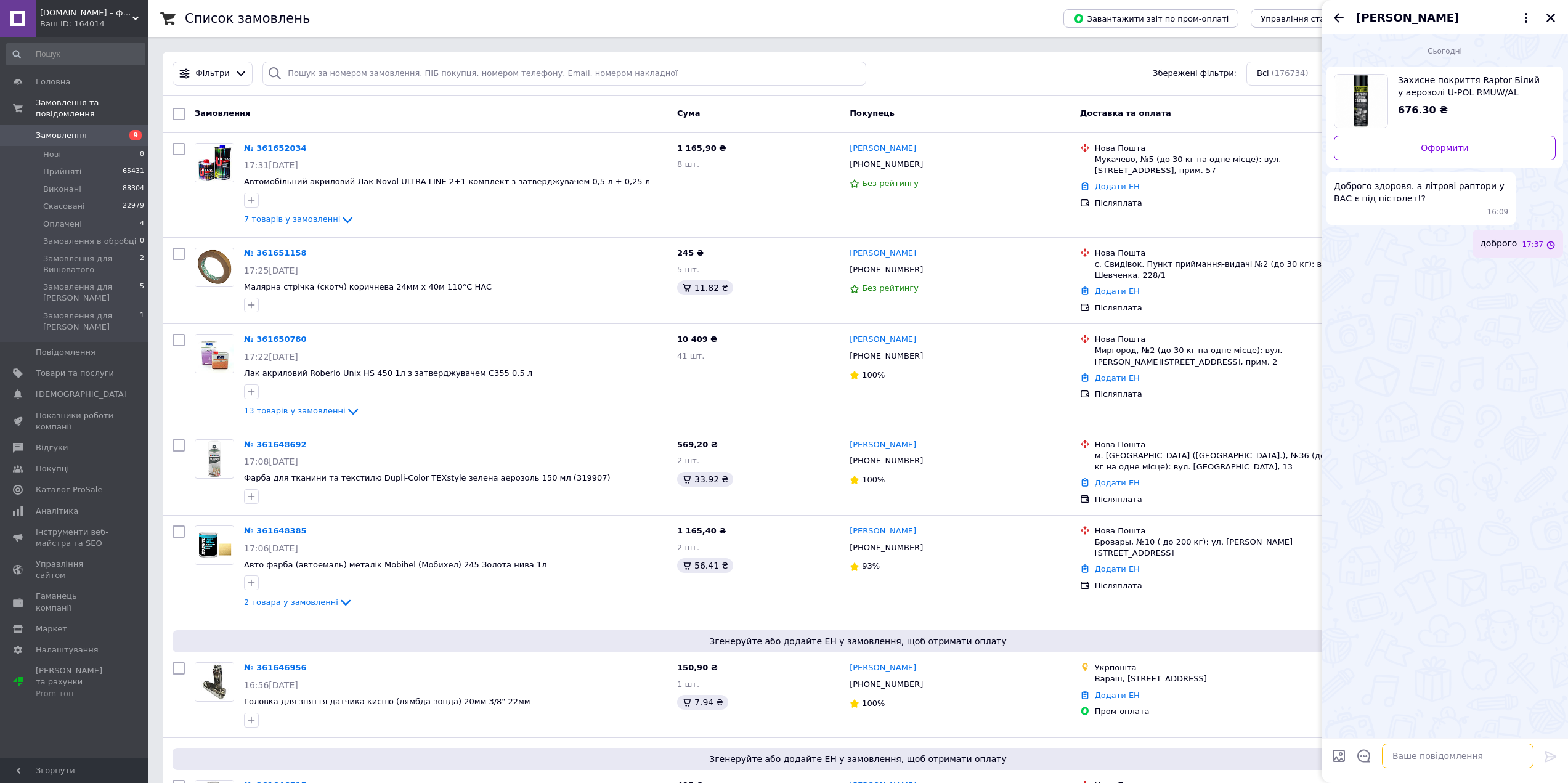
paste textarea "[URL][DOMAIN_NAME]"
type textarea "[URL][DOMAIN_NAME]"
click at [1337, 16] on icon "Назад" at bounding box center [1338, 18] width 15 height 15
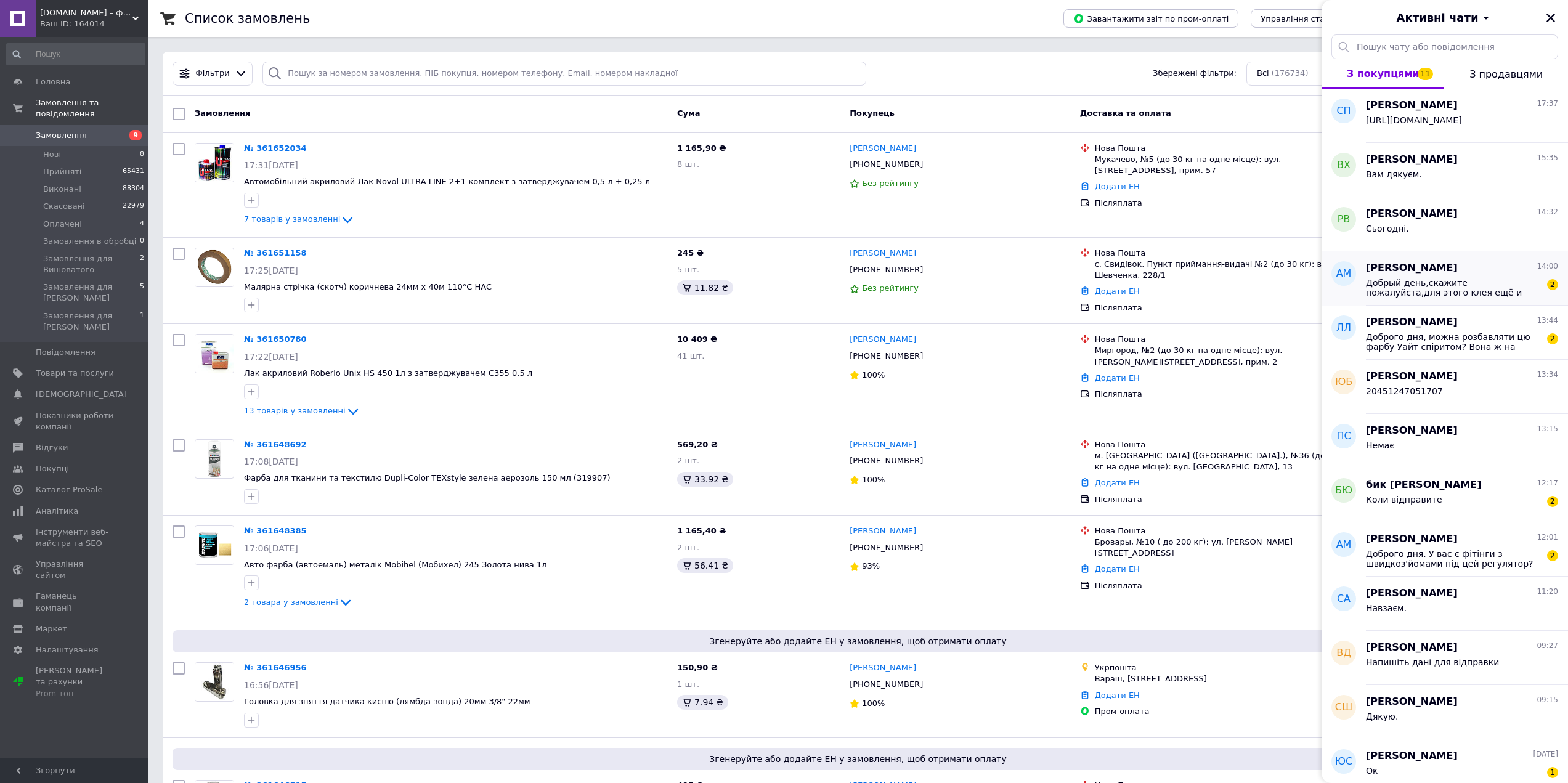
click at [1485, 281] on span "Добрый день,скажите пожалуйста,для этого клея ещё и пистолет нужен что б наноси…" at bounding box center [1453, 288] width 175 height 20
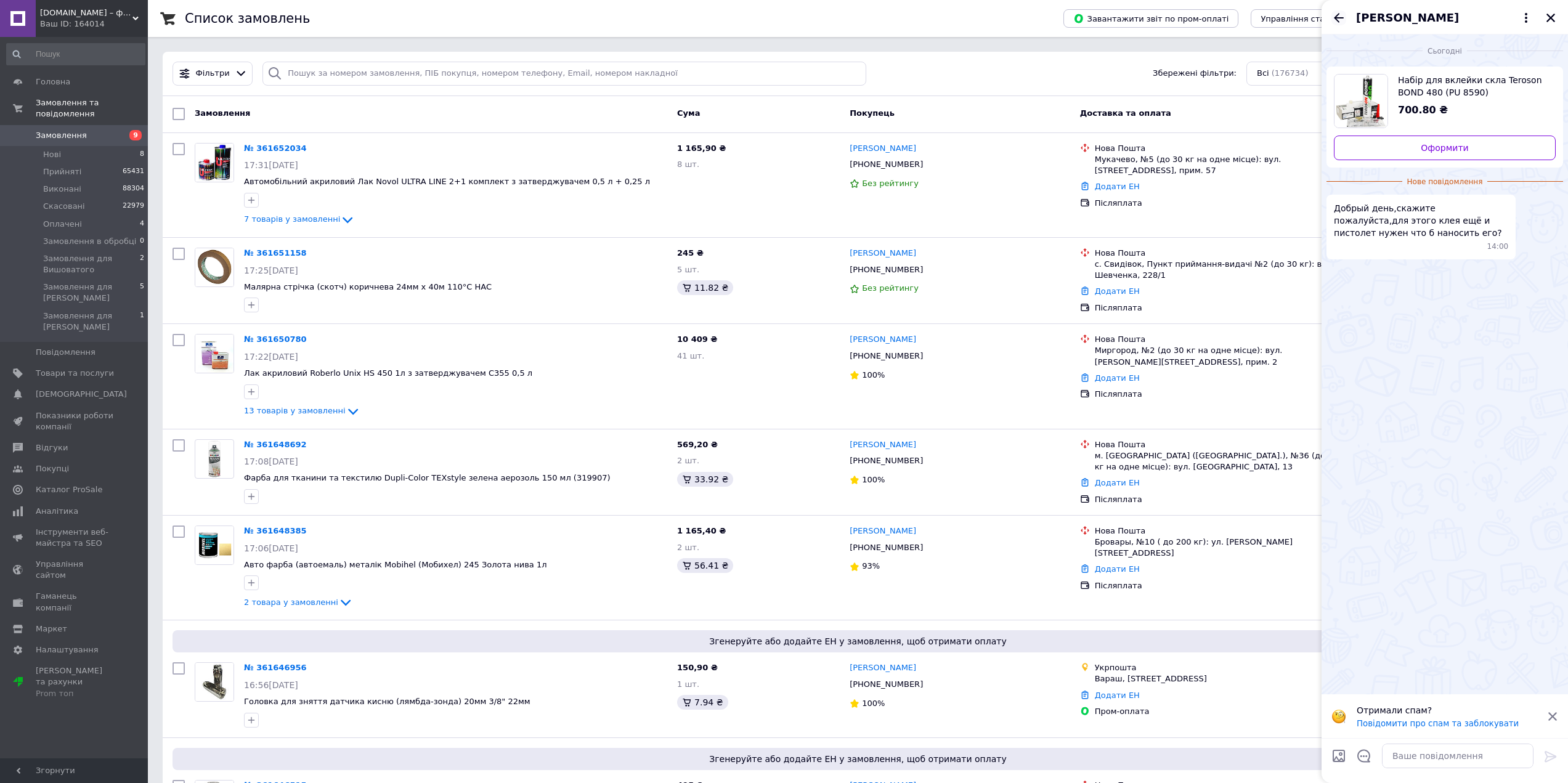
click at [1339, 19] on icon "Назад" at bounding box center [1338, 18] width 15 height 15
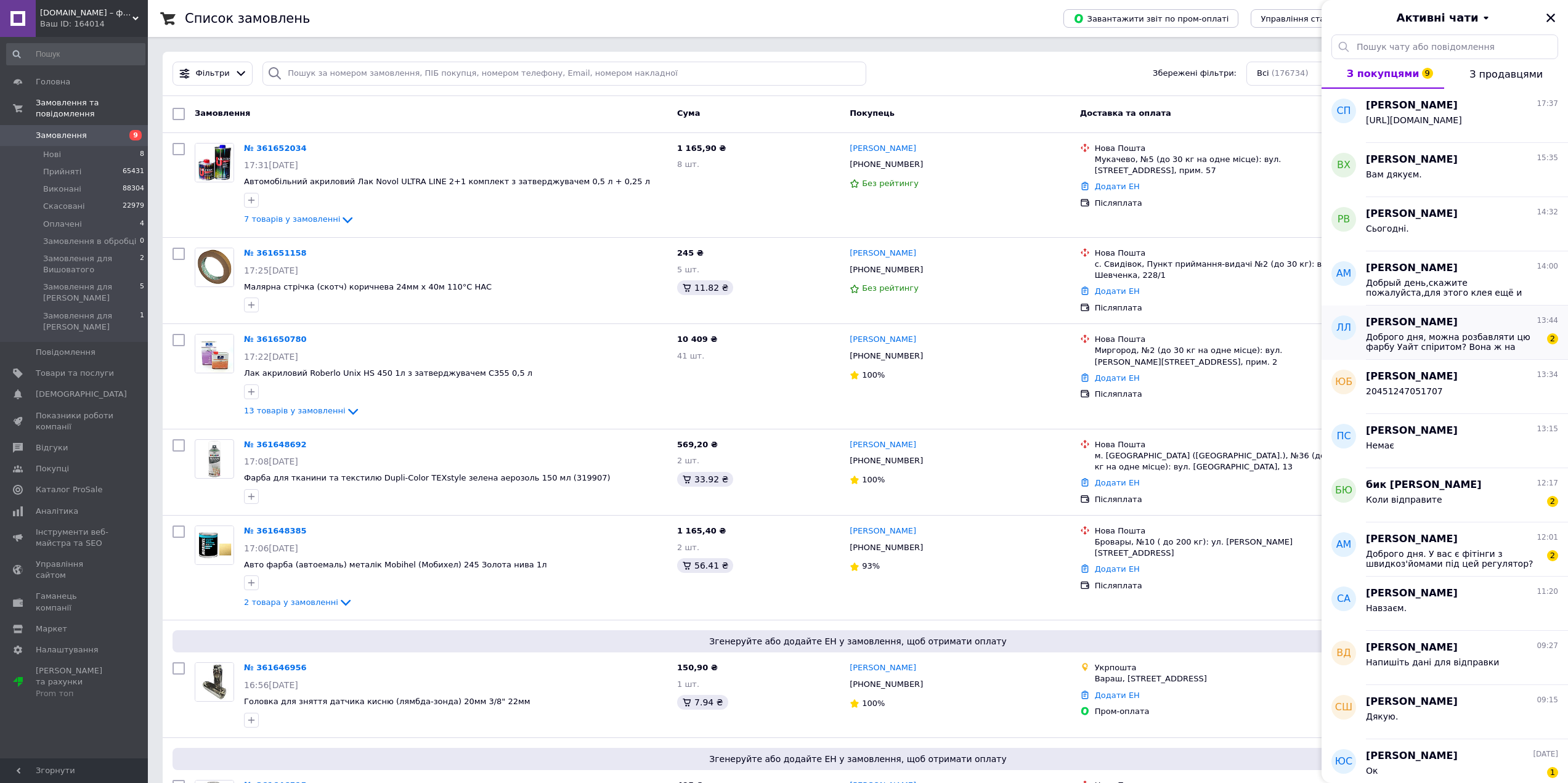
click at [1422, 340] on span "Доброго дня, можна розбавляти цю фарбу Уайт спіритом? Вона ж на основі синтетич…" at bounding box center [1453, 342] width 175 height 20
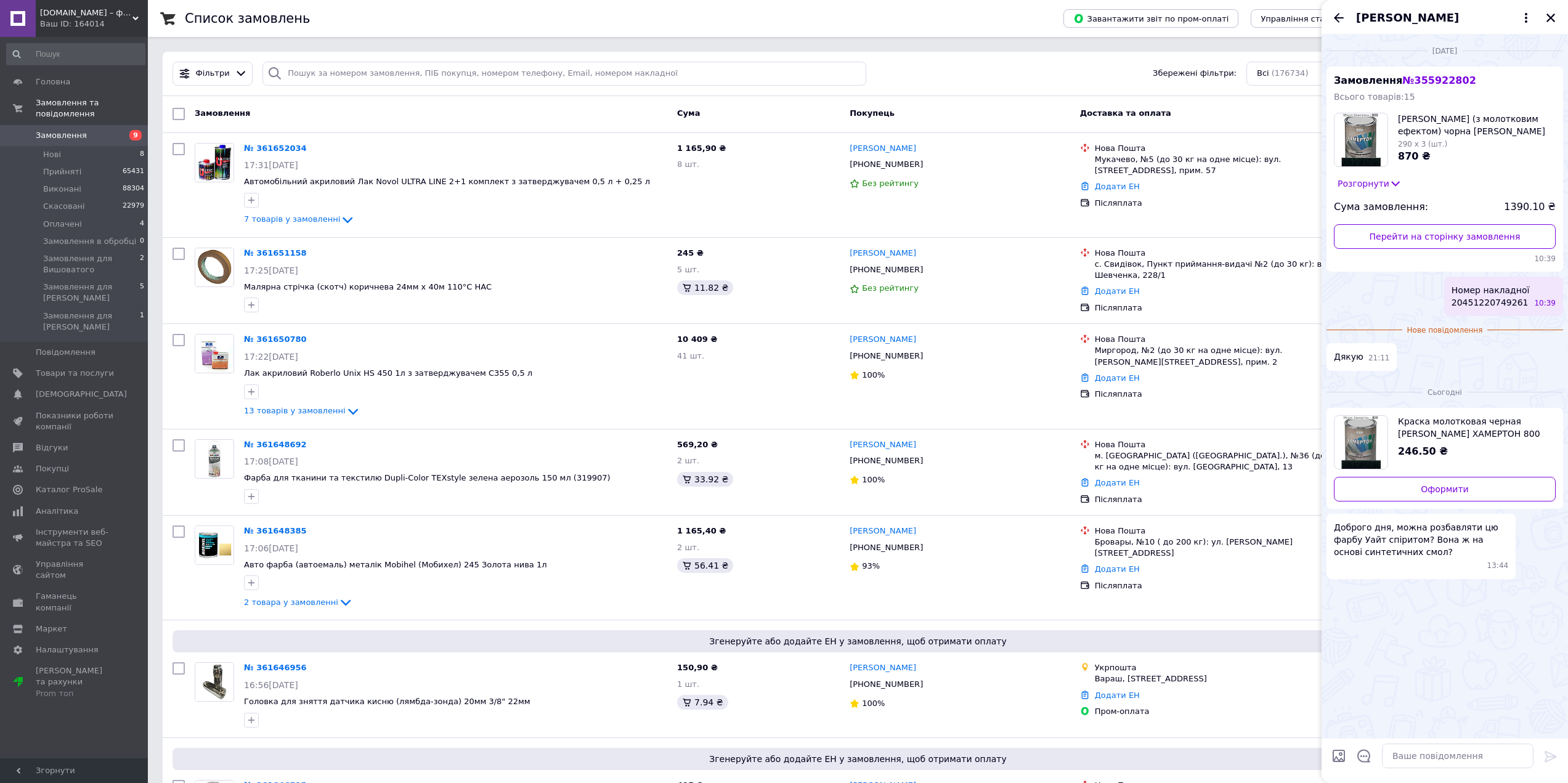
click at [1341, 28] on div "[PERSON_NAME]" at bounding box center [1444, 17] width 246 height 34
click at [1336, 18] on icon "Назад" at bounding box center [1338, 17] width 10 height 9
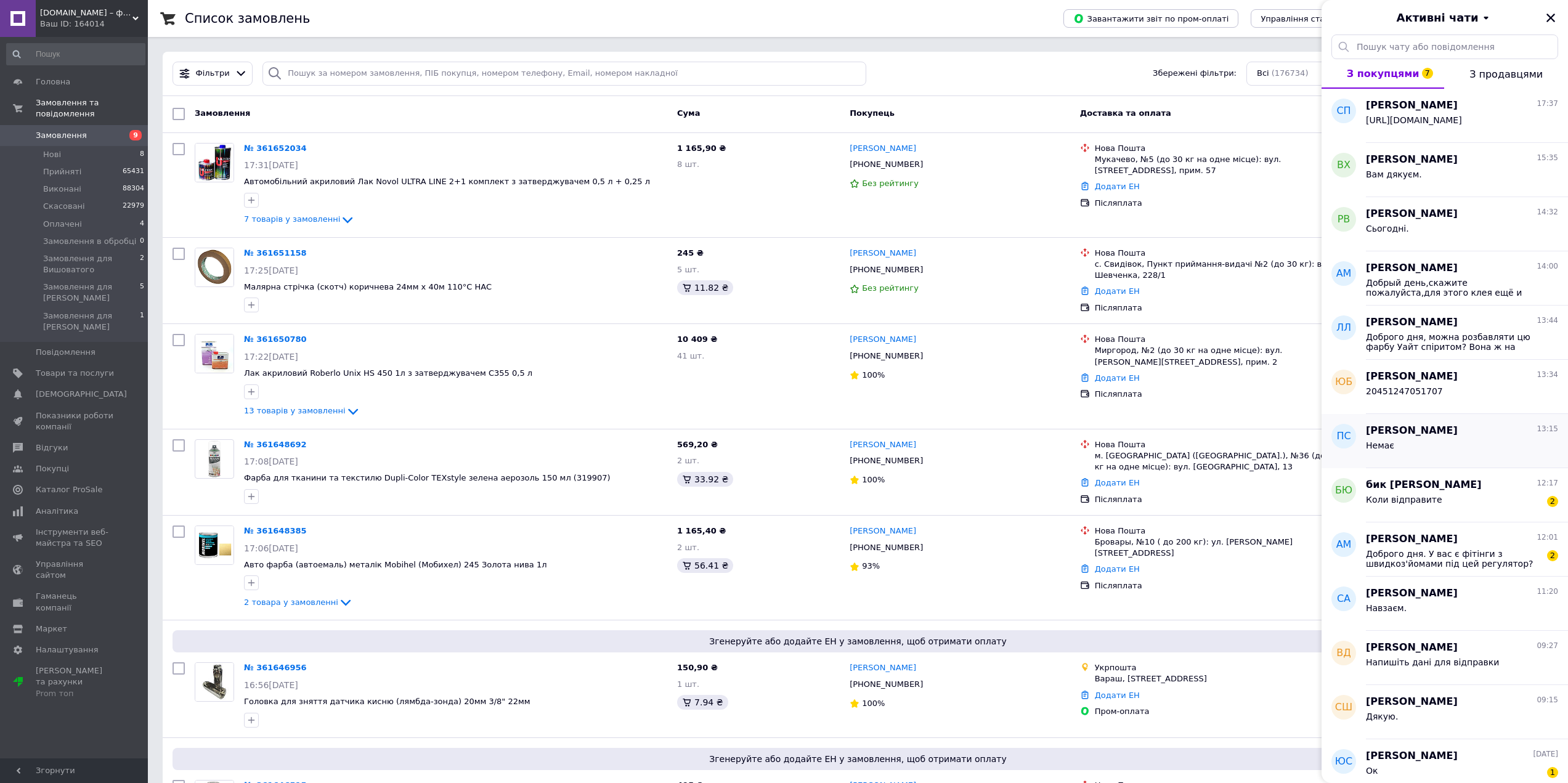
scroll to position [123, 0]
